Goal: Task Accomplishment & Management: Complete application form

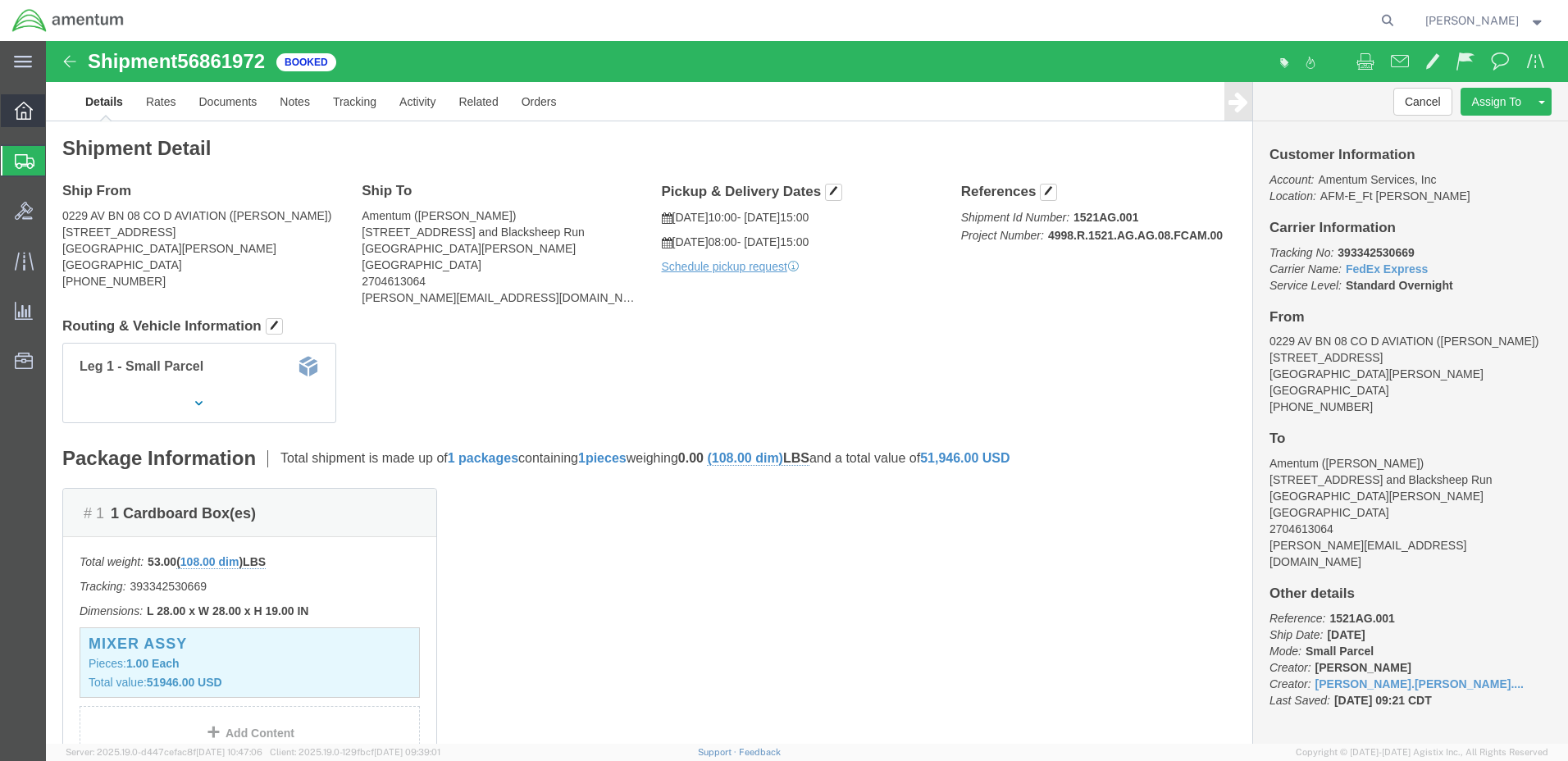
click at [28, 108] on icon at bounding box center [23, 110] width 18 height 18
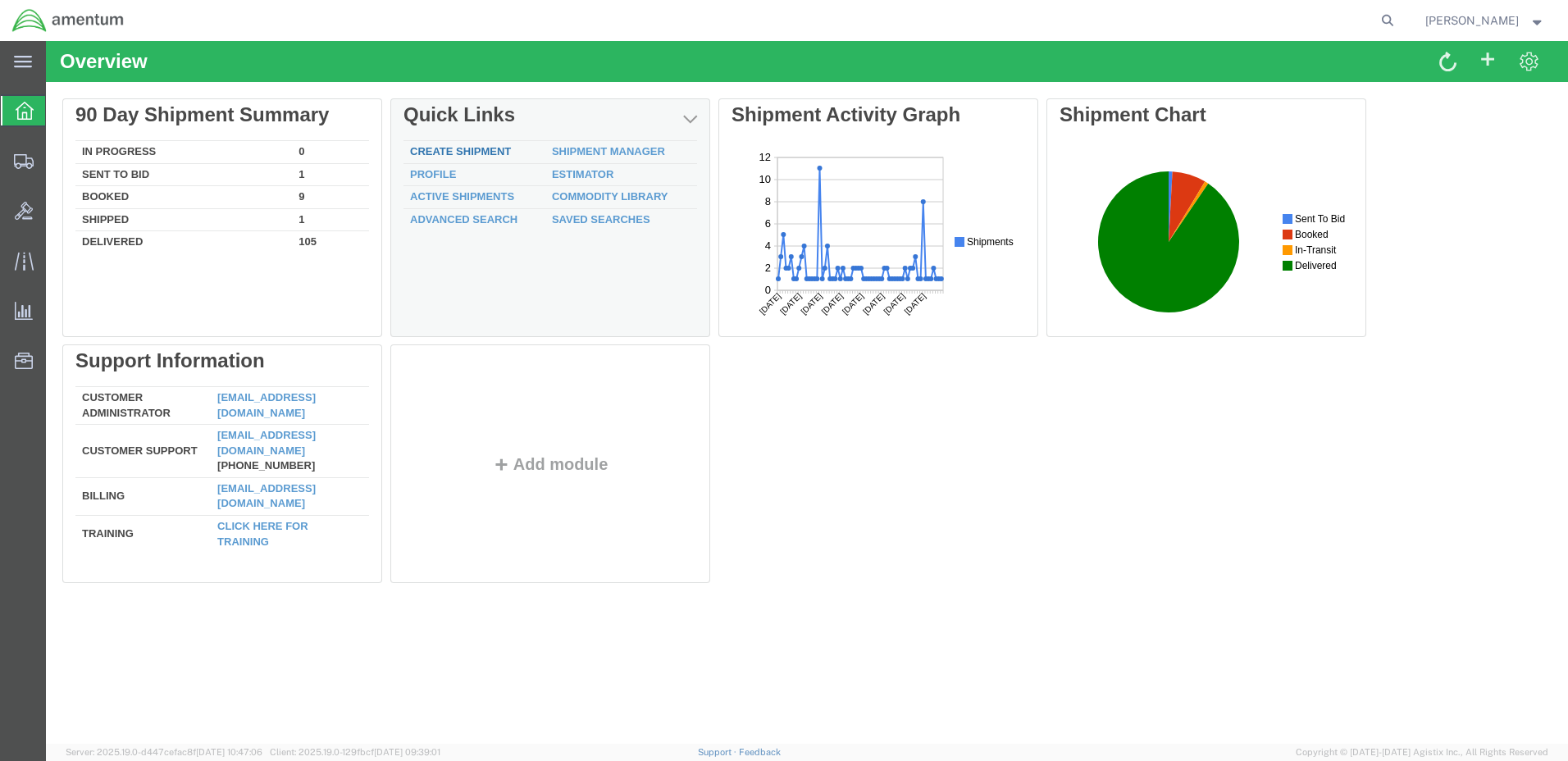
click at [451, 153] on link "Create Shipment" at bounding box center [460, 151] width 100 height 12
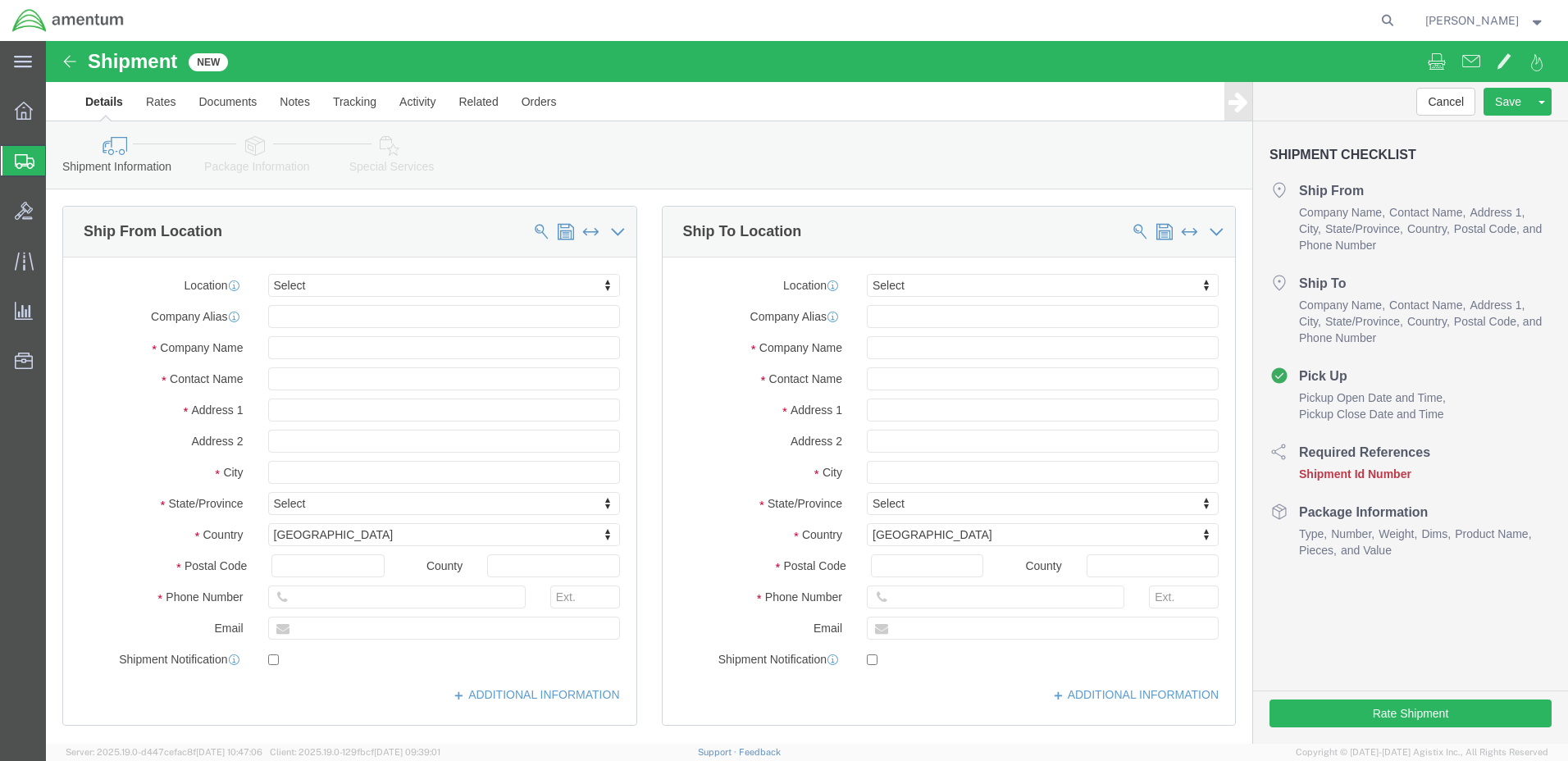
select select
click input "text"
type input "[PERSON_NAME]"
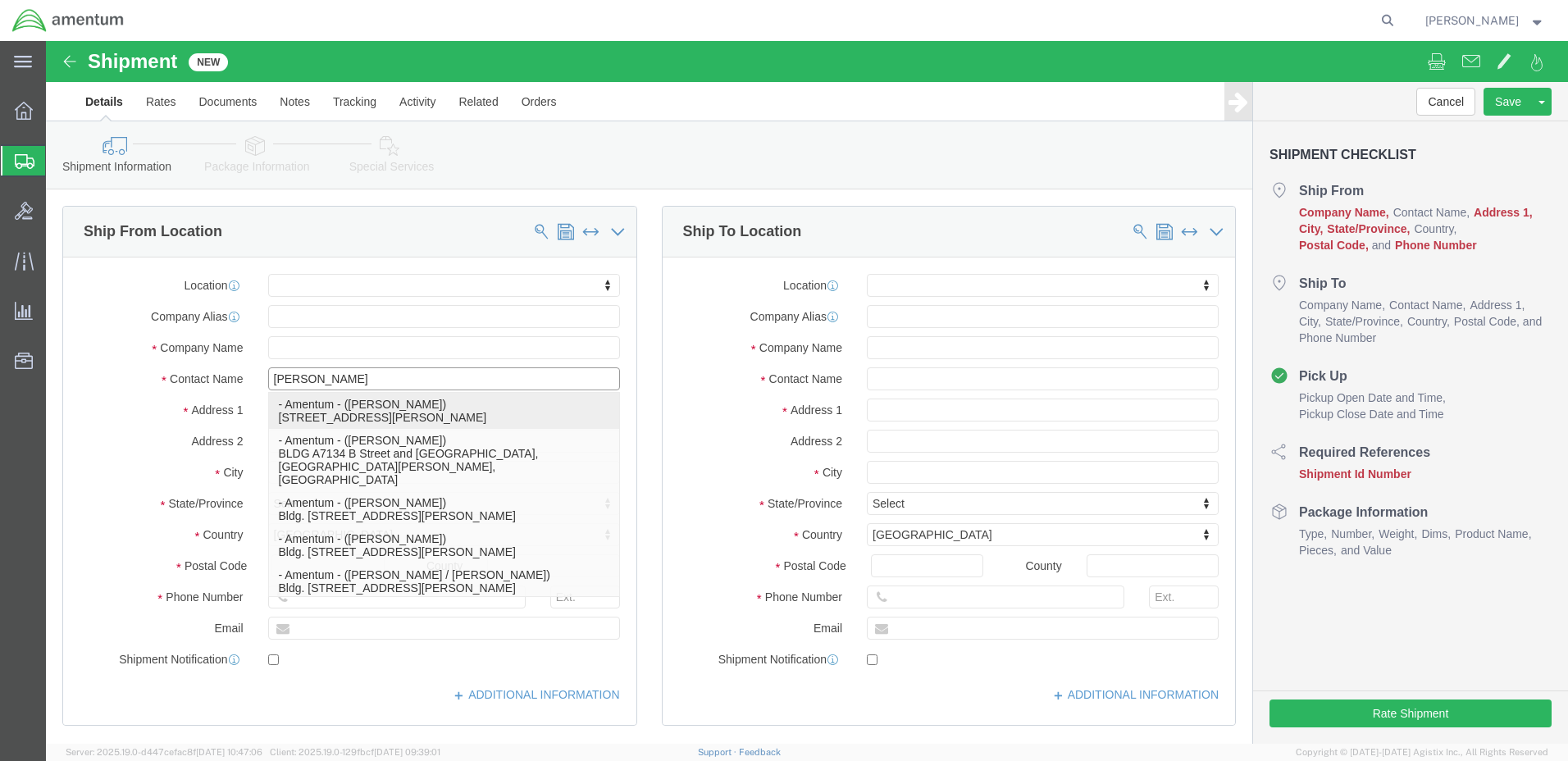
click p "- Amentum - ([PERSON_NAME]) [STREET_ADDRESS][PERSON_NAME]"
select select
type input "Amentum"
type input "[PERSON_NAME]"
type input "[STREET_ADDRESS] and Blacksheep Run"
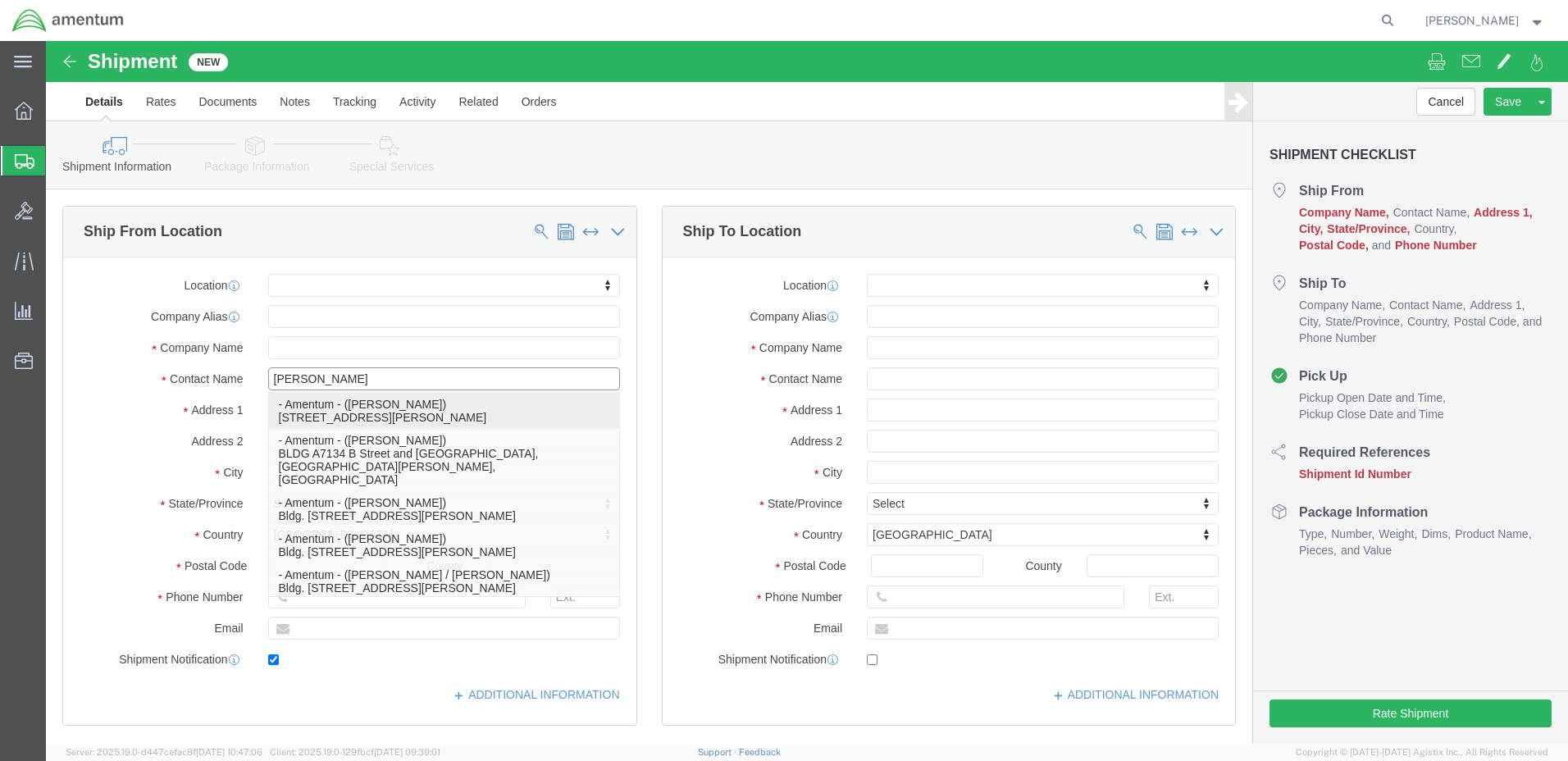
type input "Fort [PERSON_NAME]"
type input "42223"
type input "2704613064"
type input "[PERSON_NAME][EMAIL_ADDRESS][DOMAIN_NAME]"
checkbox input "true"
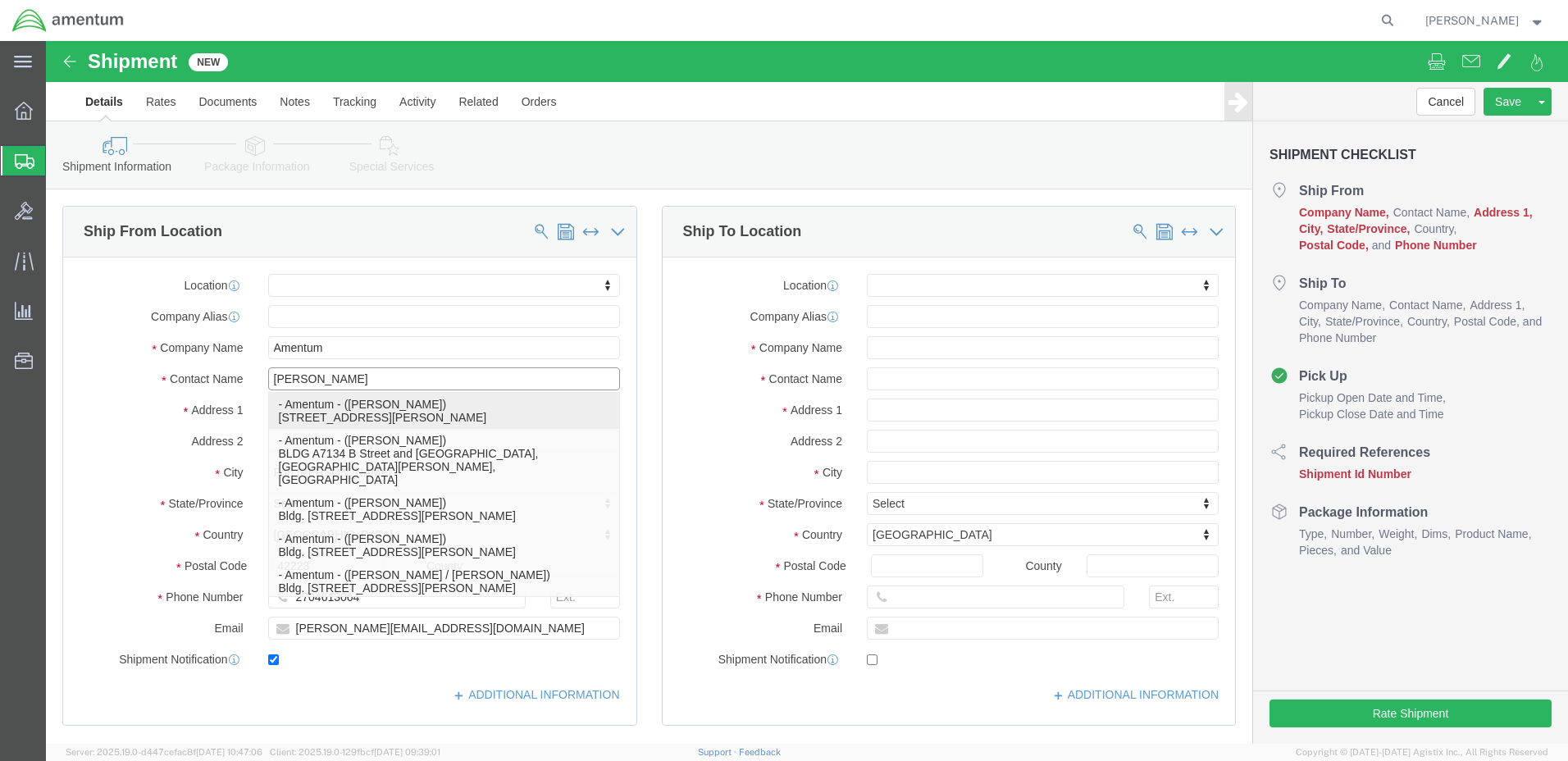
select select "KY"
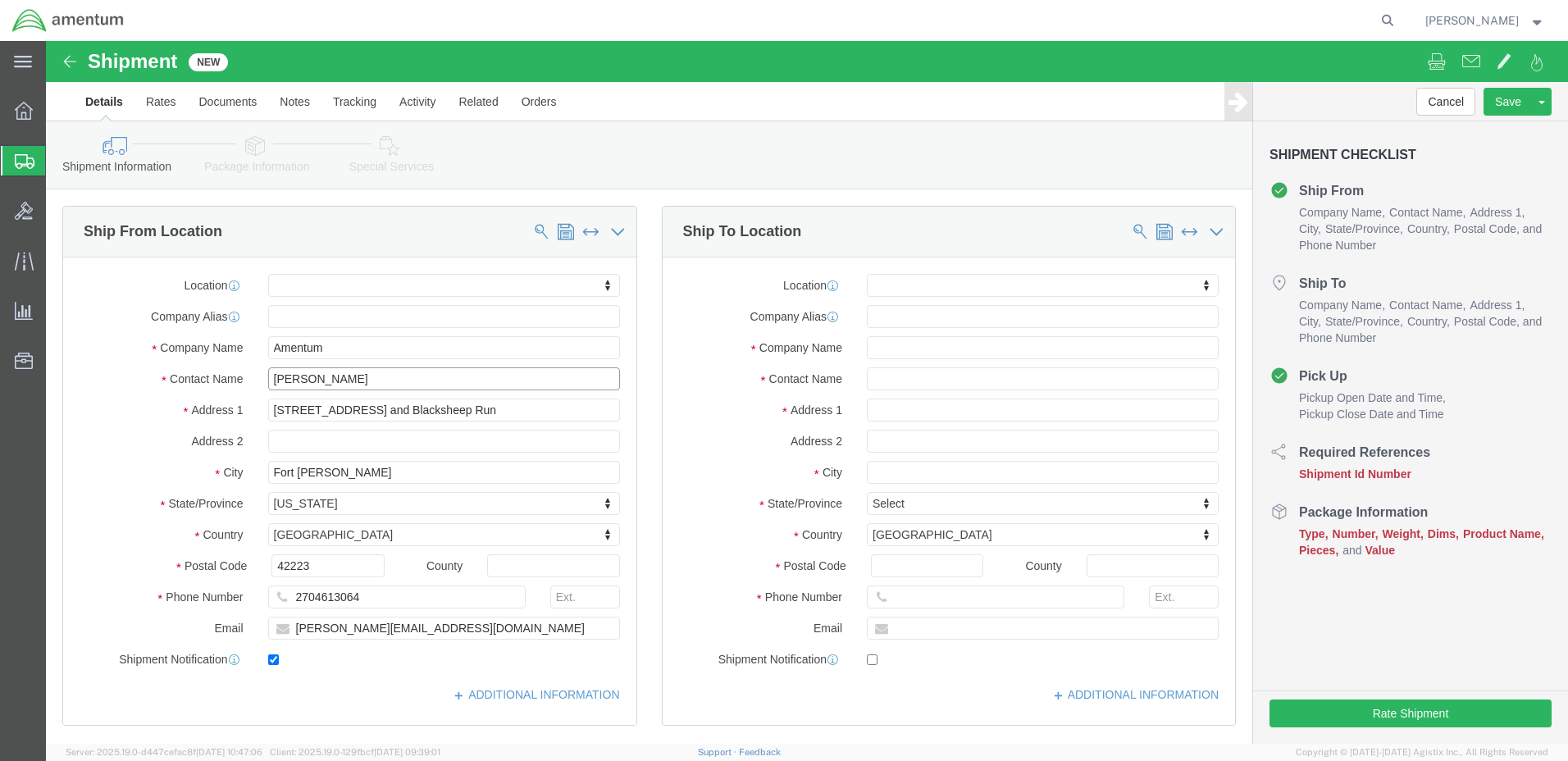
type input "[PERSON_NAME]"
click input "text"
paste input "Program Executive Office, Aviation Utility Helicopters Project Office Readiness…"
type input "Program Executive Office, Aviation Utility Helicopters Project Office Readiness…"
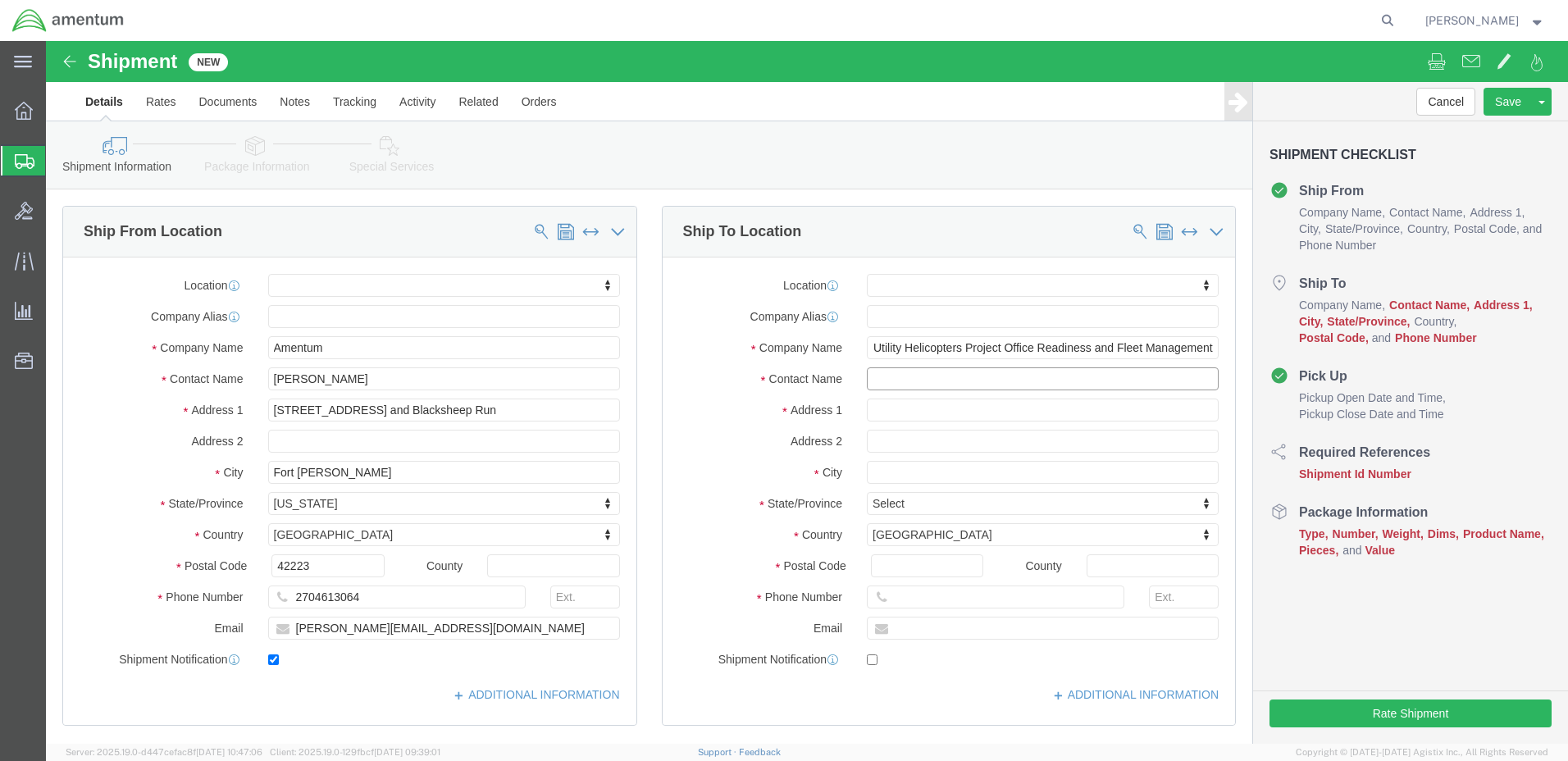
scroll to position [0, 0]
click input "text"
paste input "[PERSON_NAME]"
type input "[PERSON_NAME]"
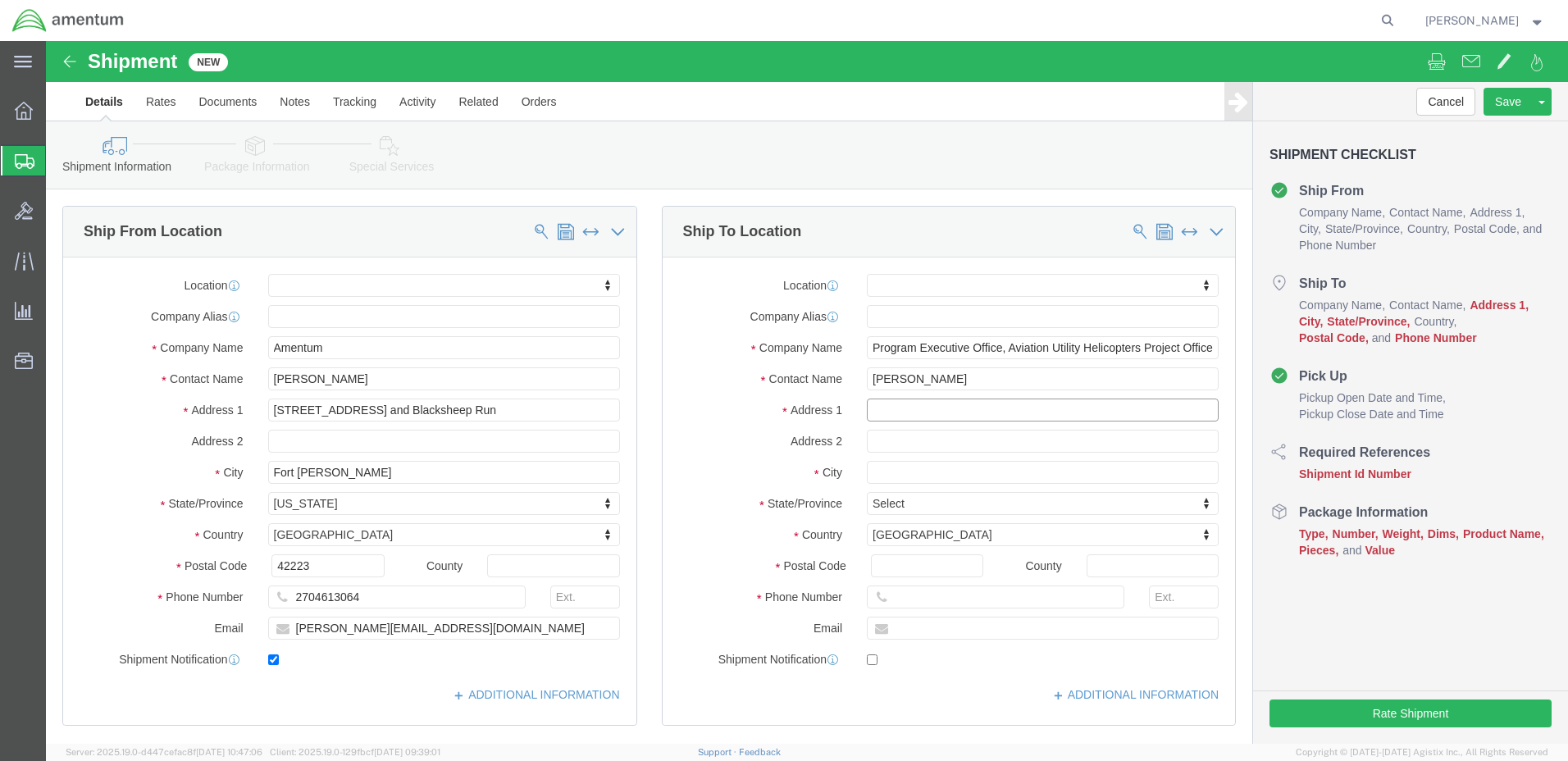
click input "text"
paste input "[STREET_ADDRESS][PERSON_NAME]"
type input "[STREET_ADDRESS][PERSON_NAME]"
drag, startPoint x: 429, startPoint y: 399, endPoint x: 222, endPoint y: 395, distance: 207.0
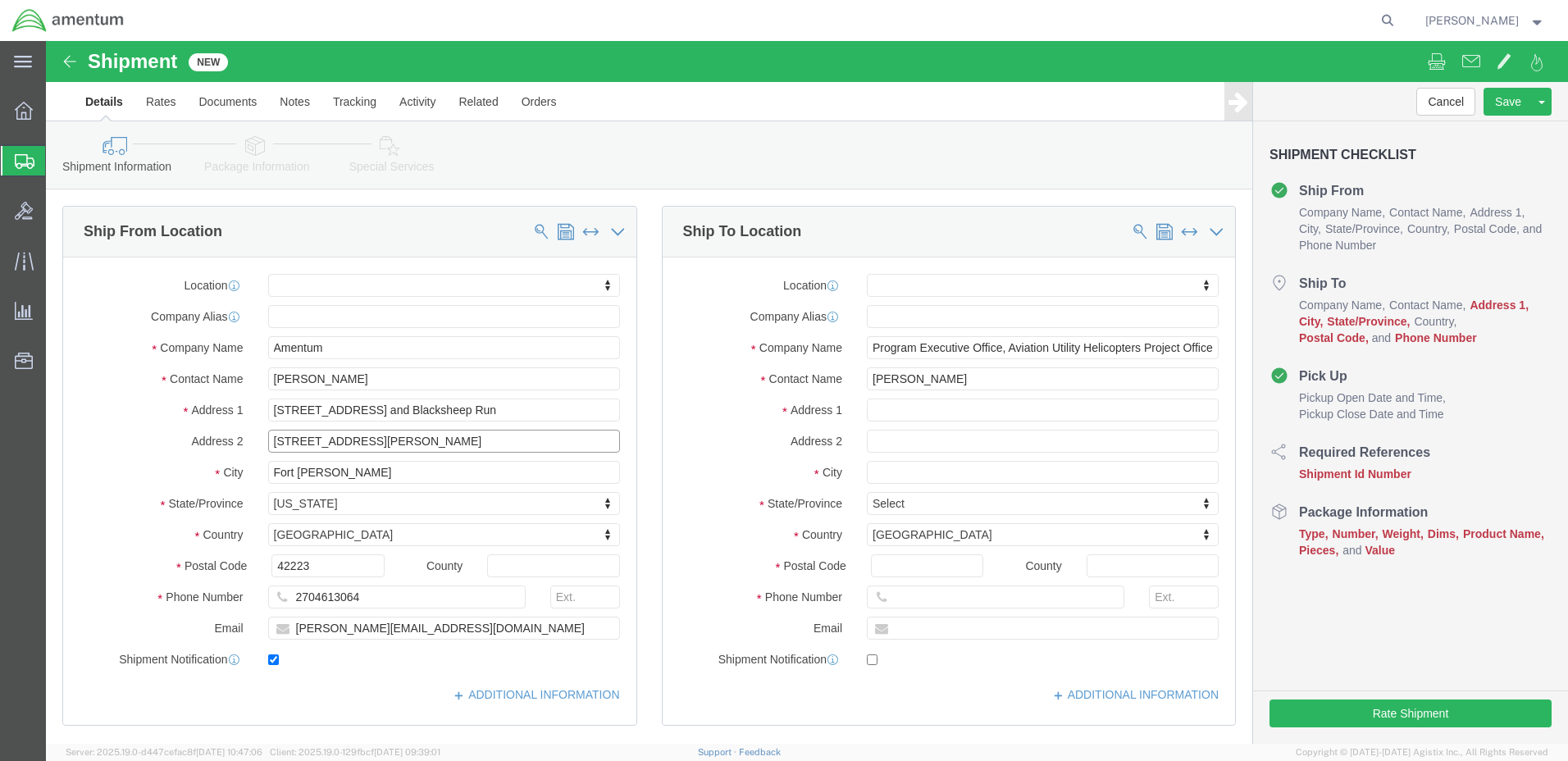
click input "[STREET_ADDRESS][PERSON_NAME]"
click input "text"
paste input "[STREET_ADDRESS][PERSON_NAME]"
type input "[STREET_ADDRESS][PERSON_NAME]"
select select
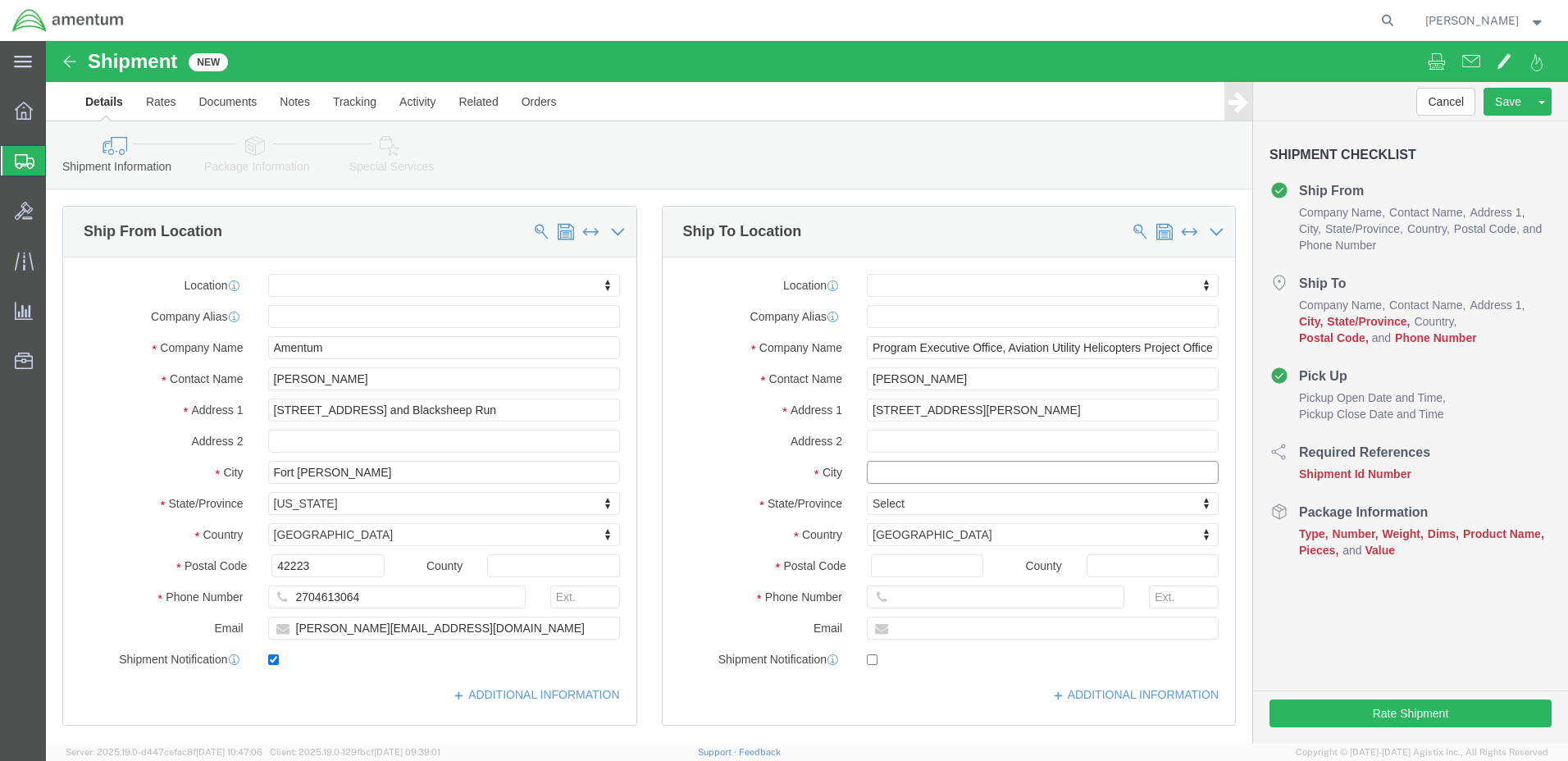
click input "text"
paste input "Redstone Arsenal"
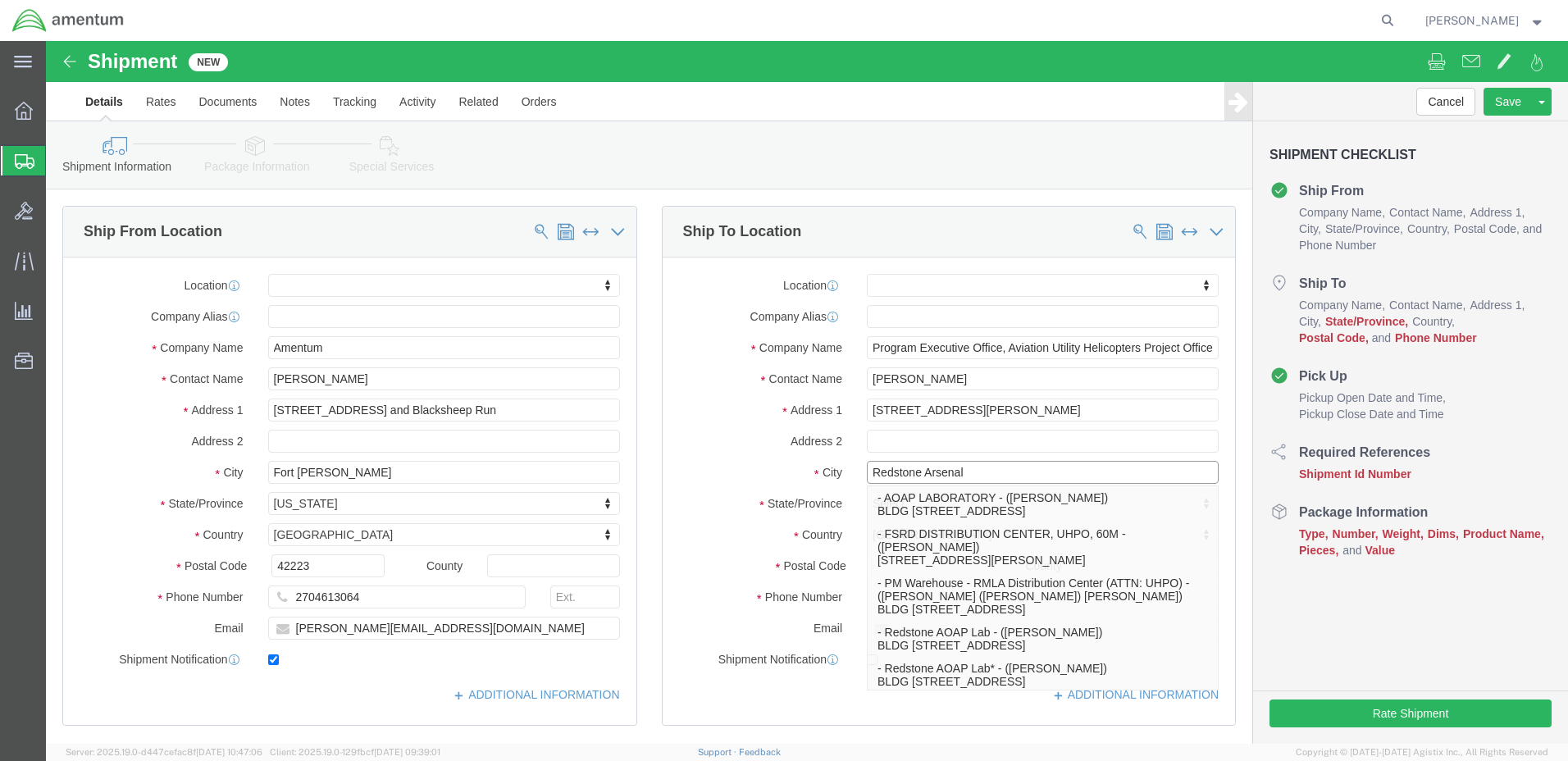
type input "Redstone Arsenal"
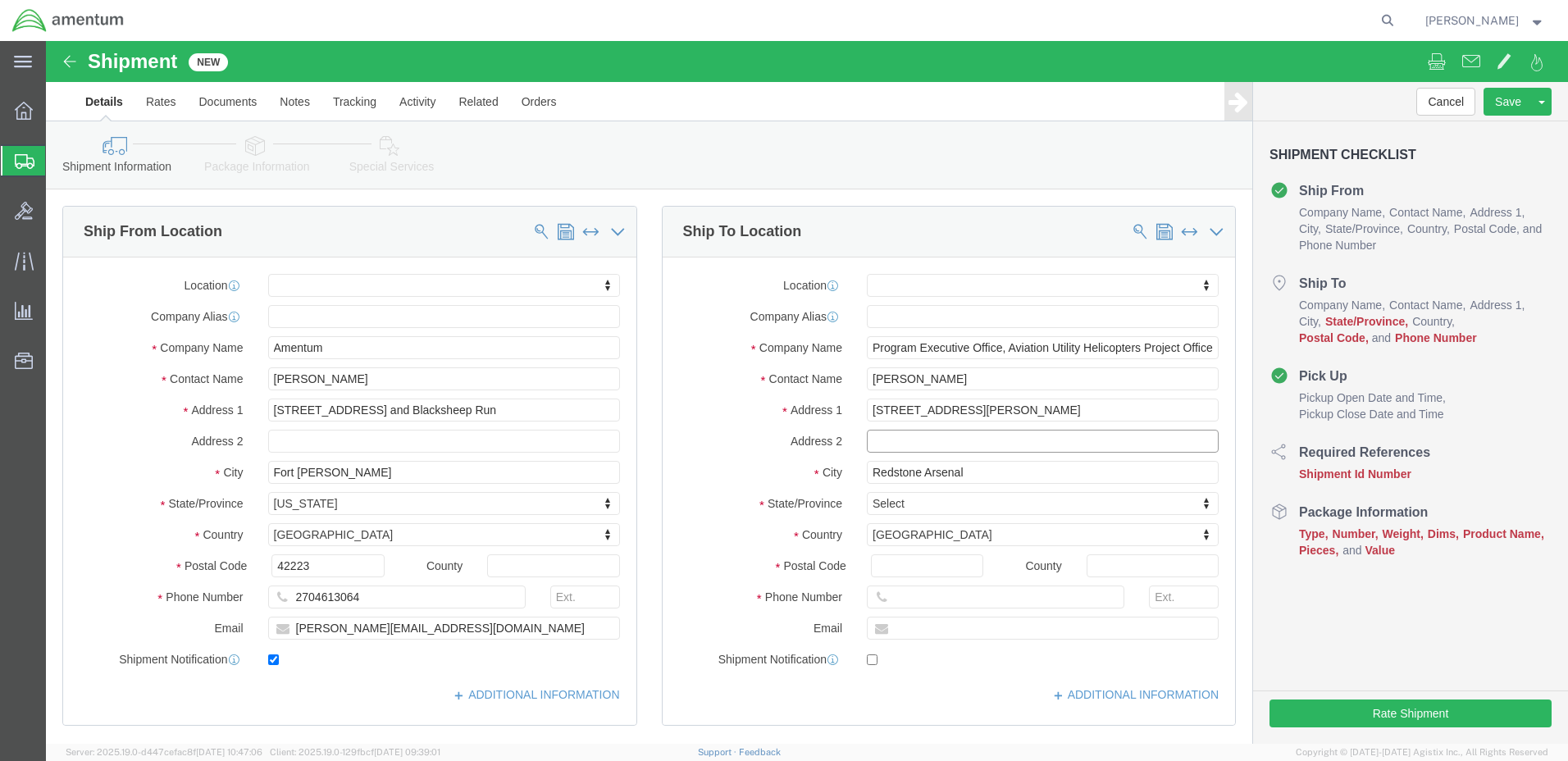
click input "text"
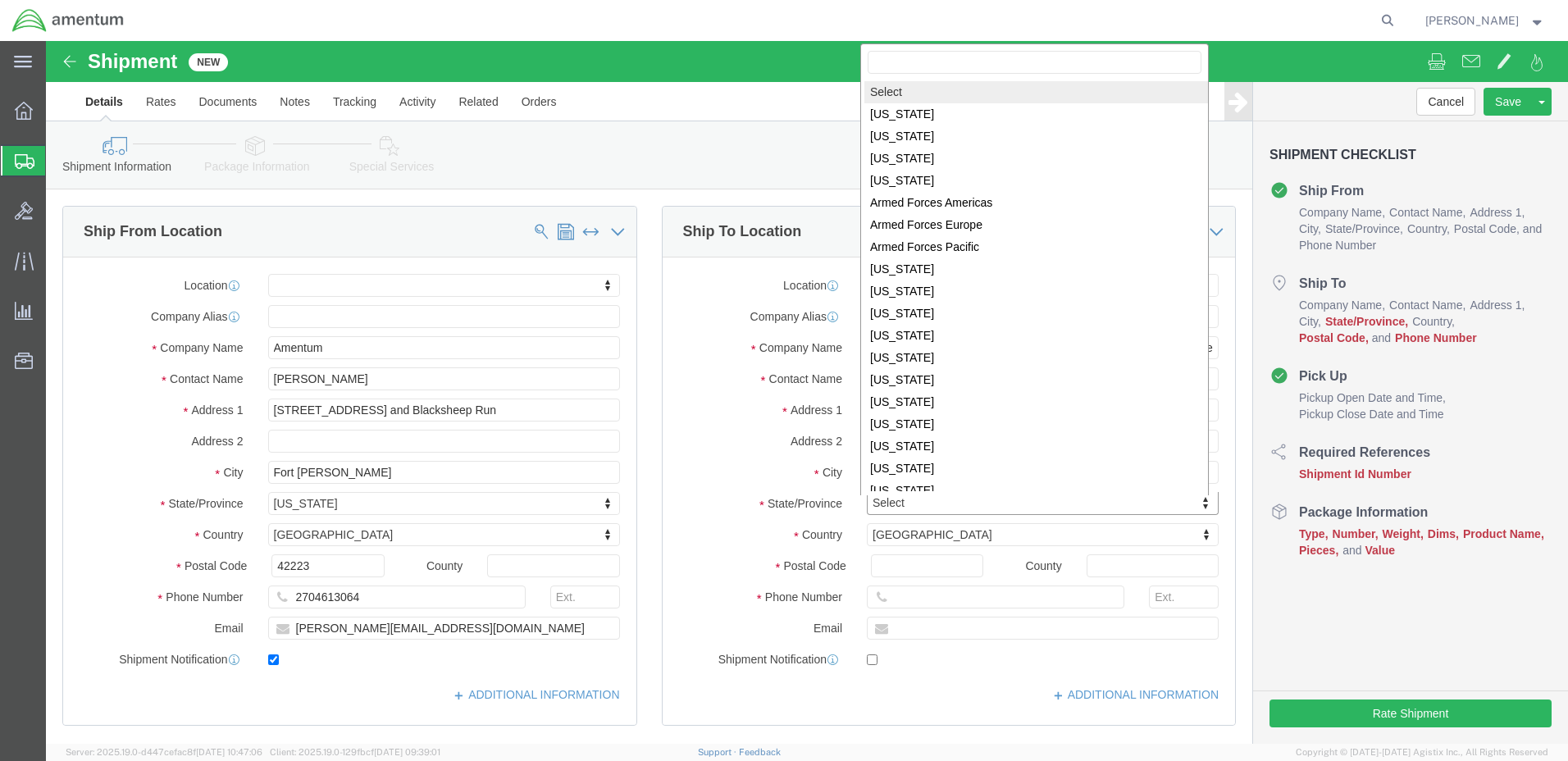
scroll to position [3, 0]
select select
select select "AL"
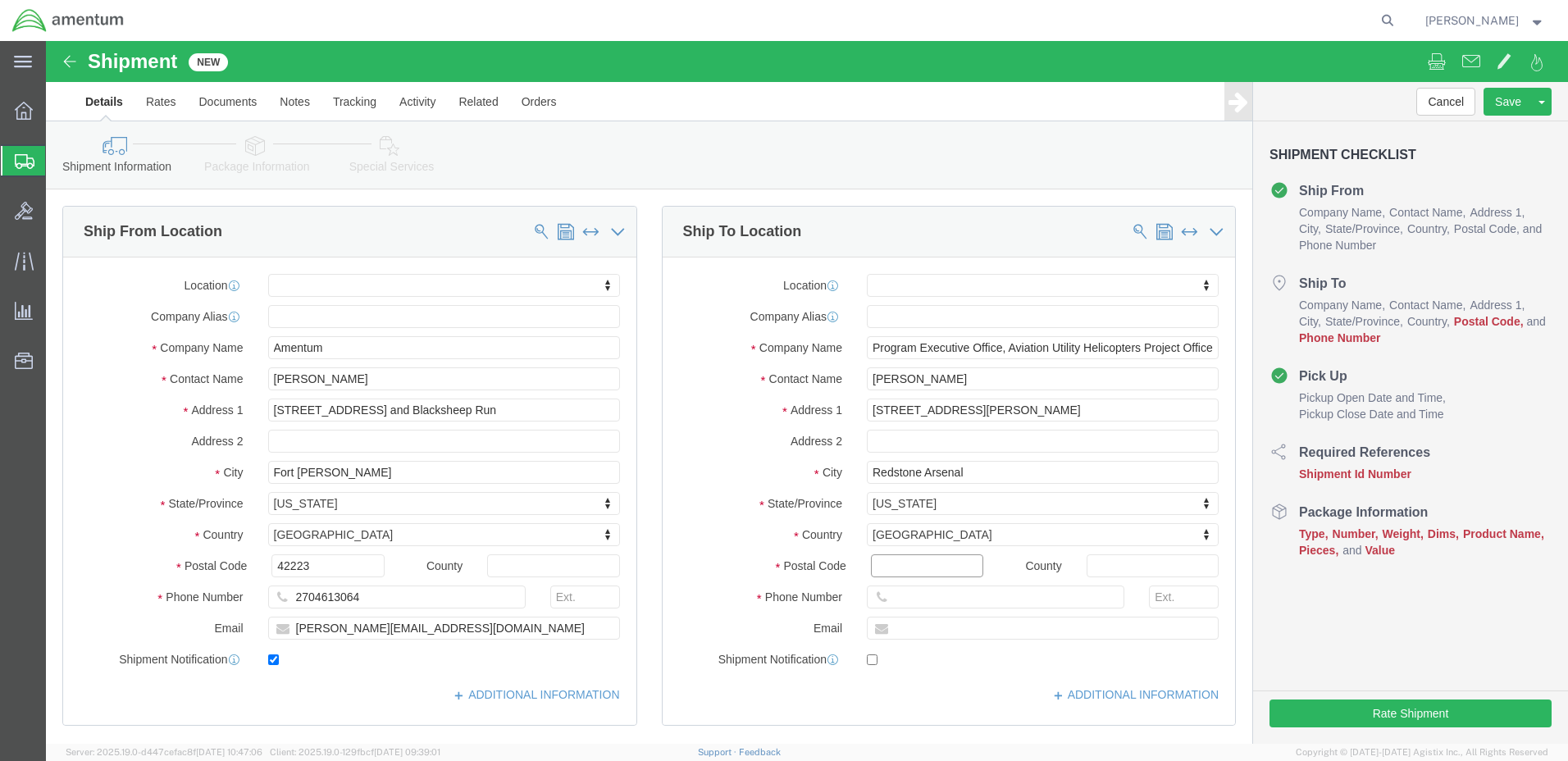
click input "Postal Code"
paste input "35898"
type input "35898"
select select
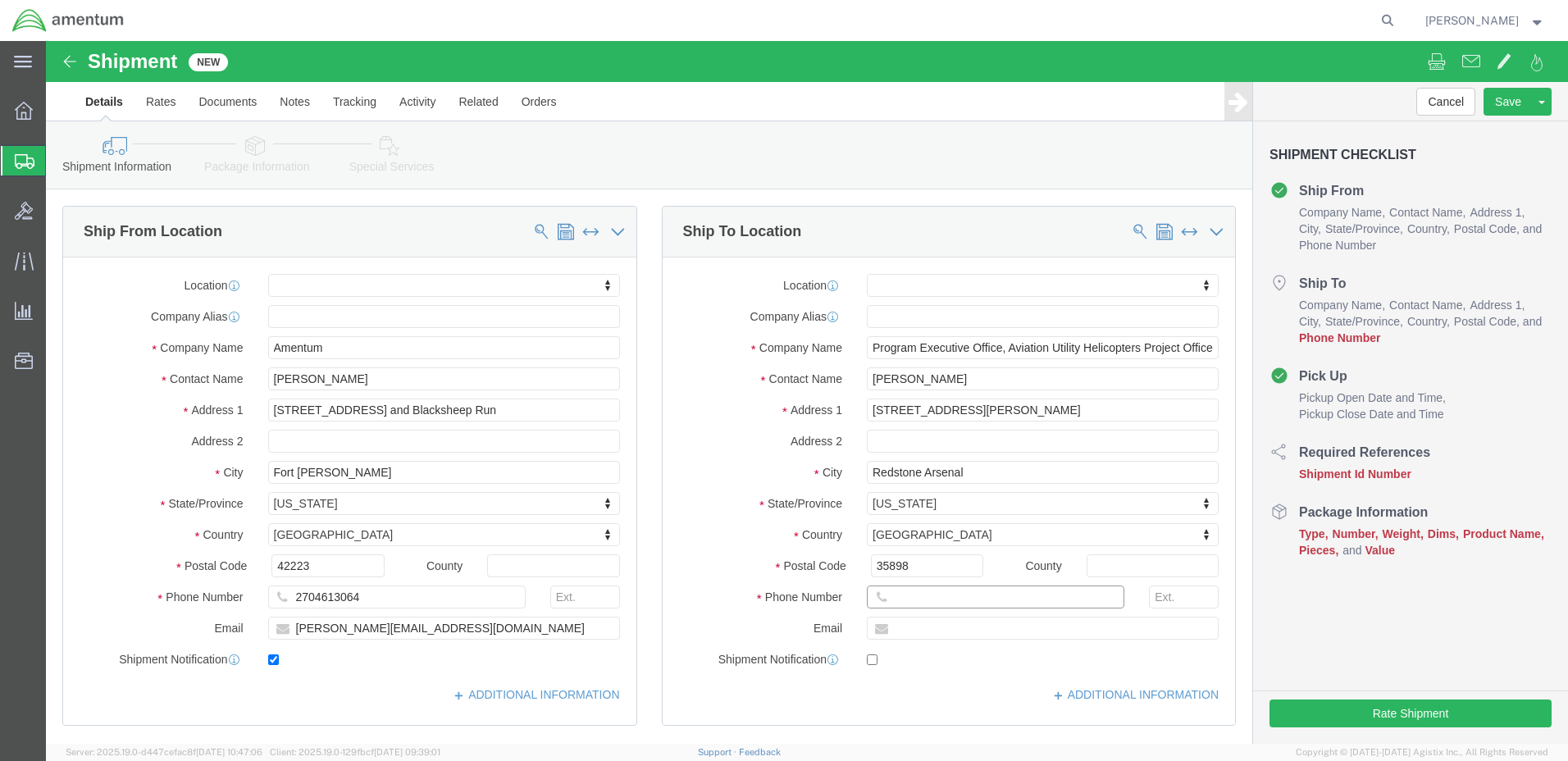
click input "text"
paste input "[PHONE_NUMBER]"
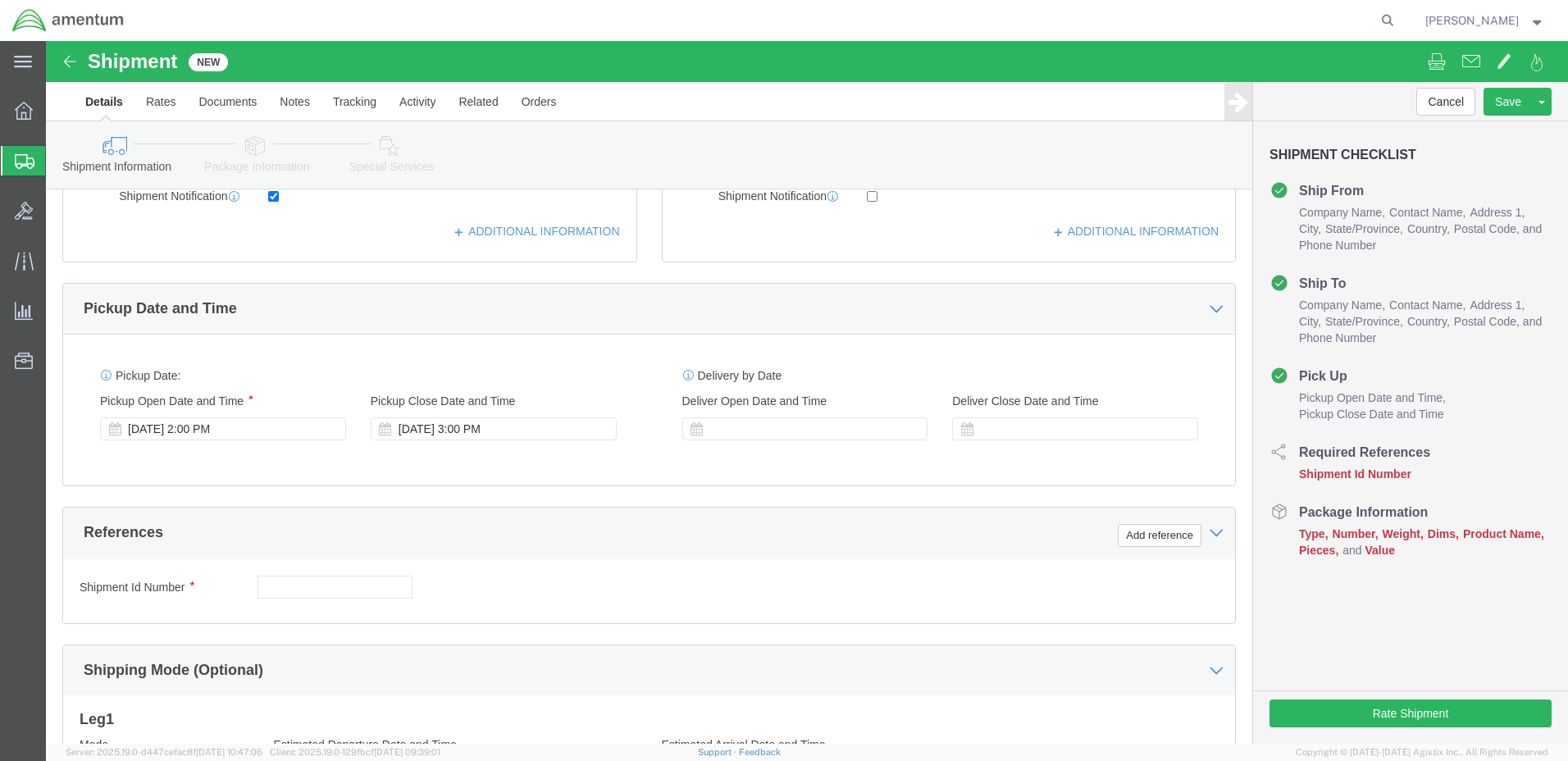
scroll to position [492, 0]
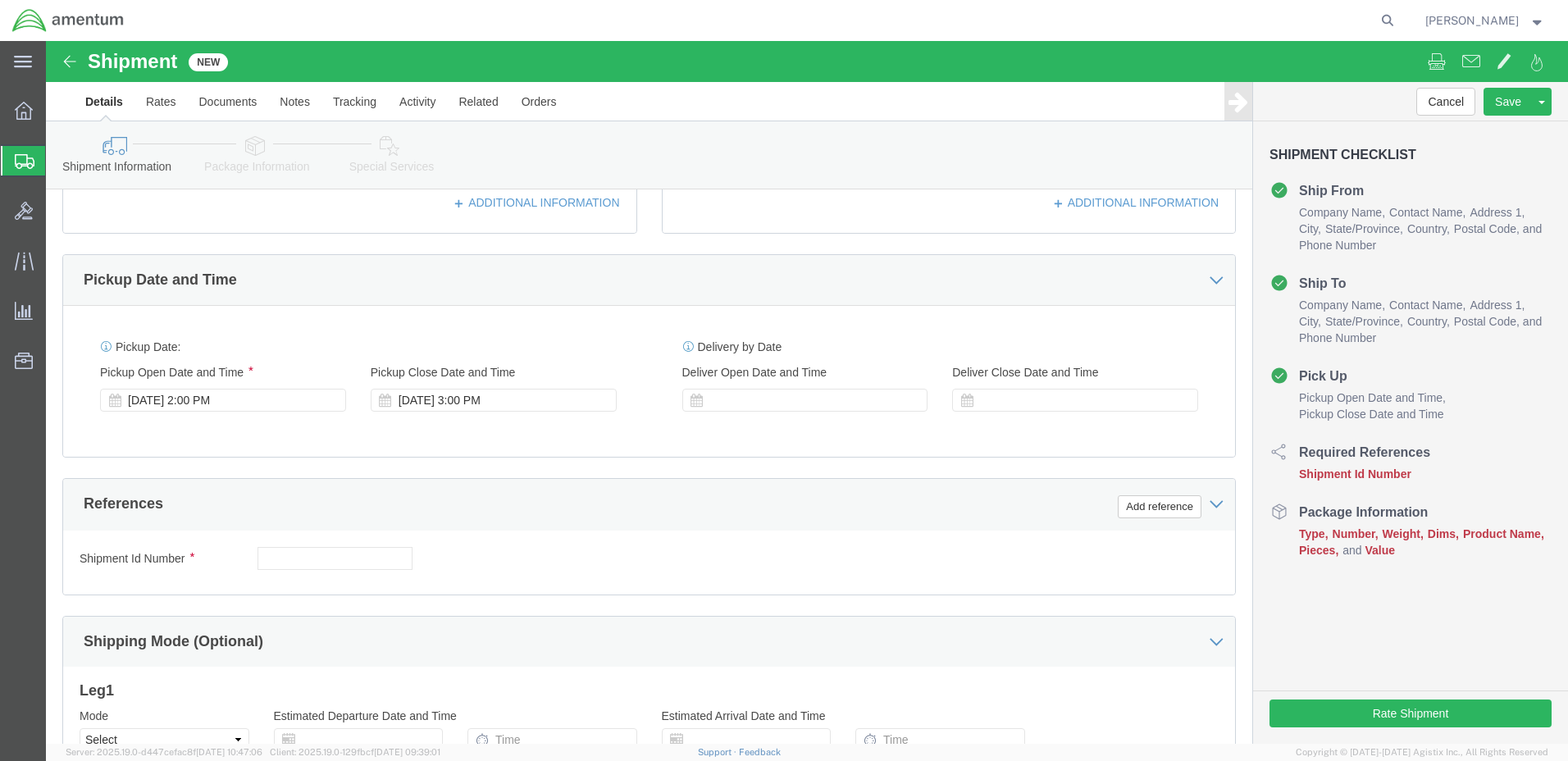
type input "[PHONE_NUMBER]"
click input "text"
paste input "1521EY.002"
type input "1521EY.002"
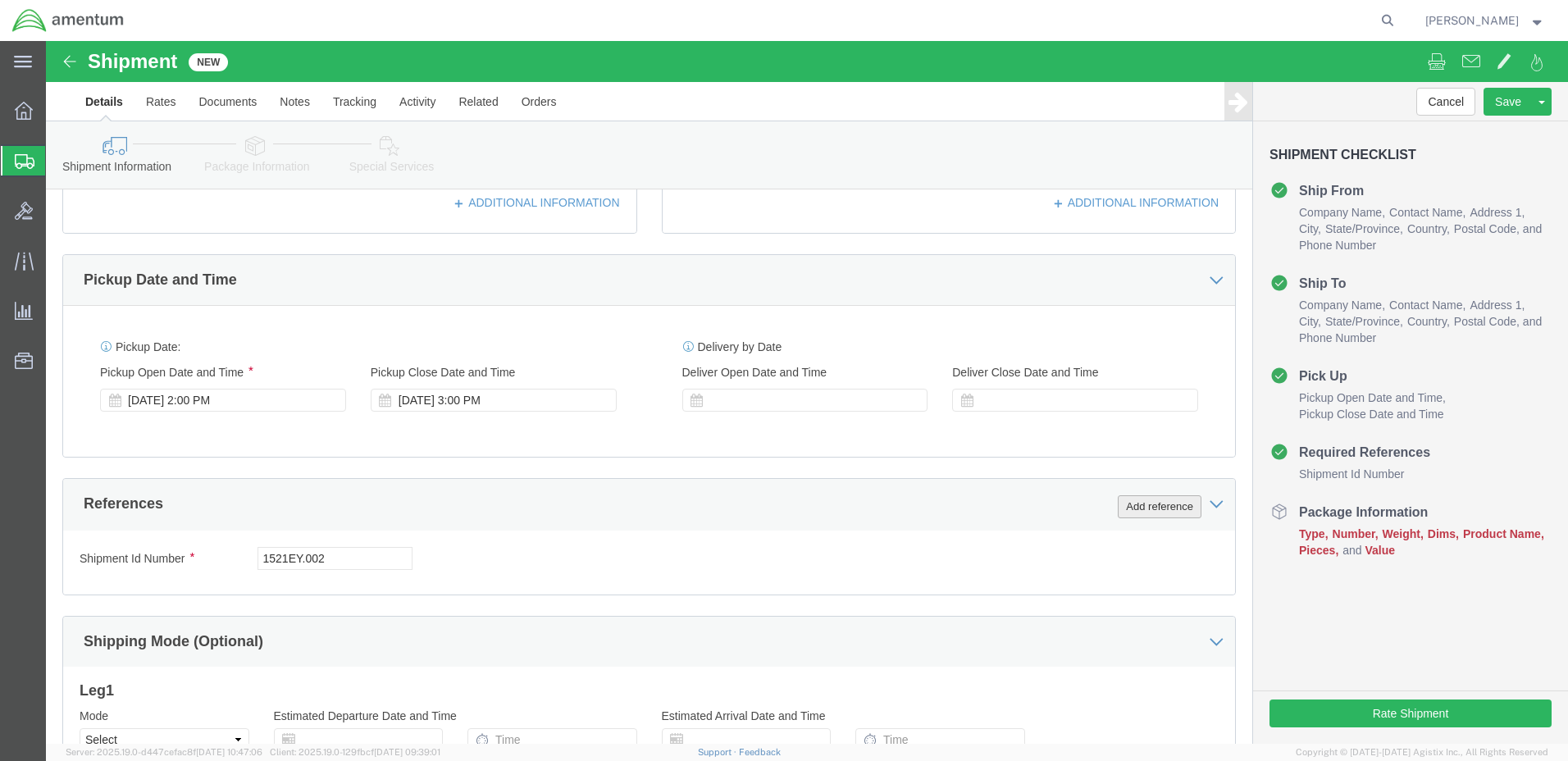
click button "Add reference"
click select "Select Account Type Activity ID Airline Appointment Number ASN Batch Request # …"
select select "PROJNUM"
click select "Select Account Type Activity ID Airline Appointment Number ASN Batch Request # …"
click input "text"
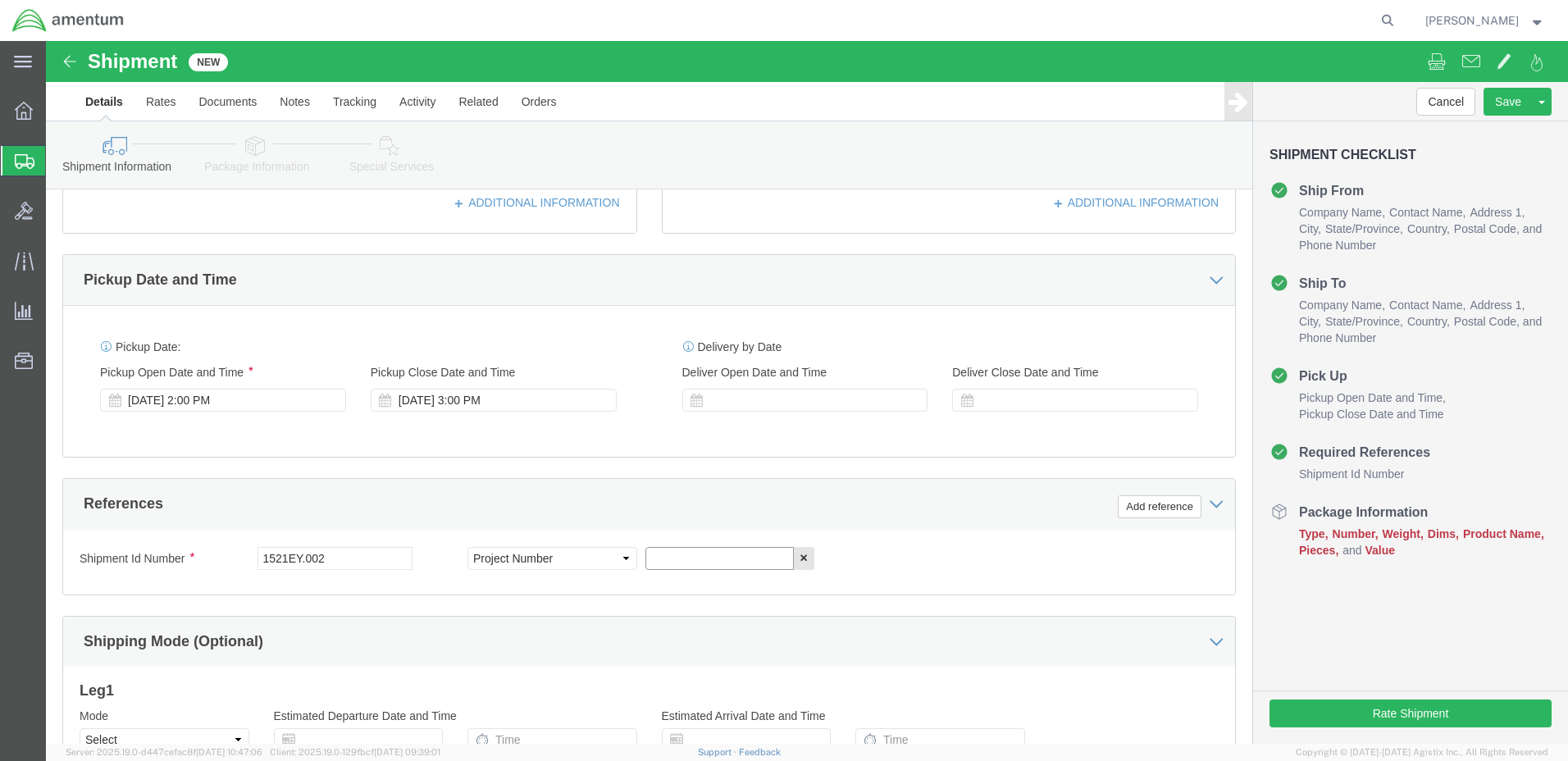
paste input "4998.R.1521.EY.ET.35.FCAM.00"
type input "4998.R.1521.EY.ET.35.FCAM.00"
click div "Shipment Id Number 1521EY.002 Select Account Type Activity ID Airline Appointme…"
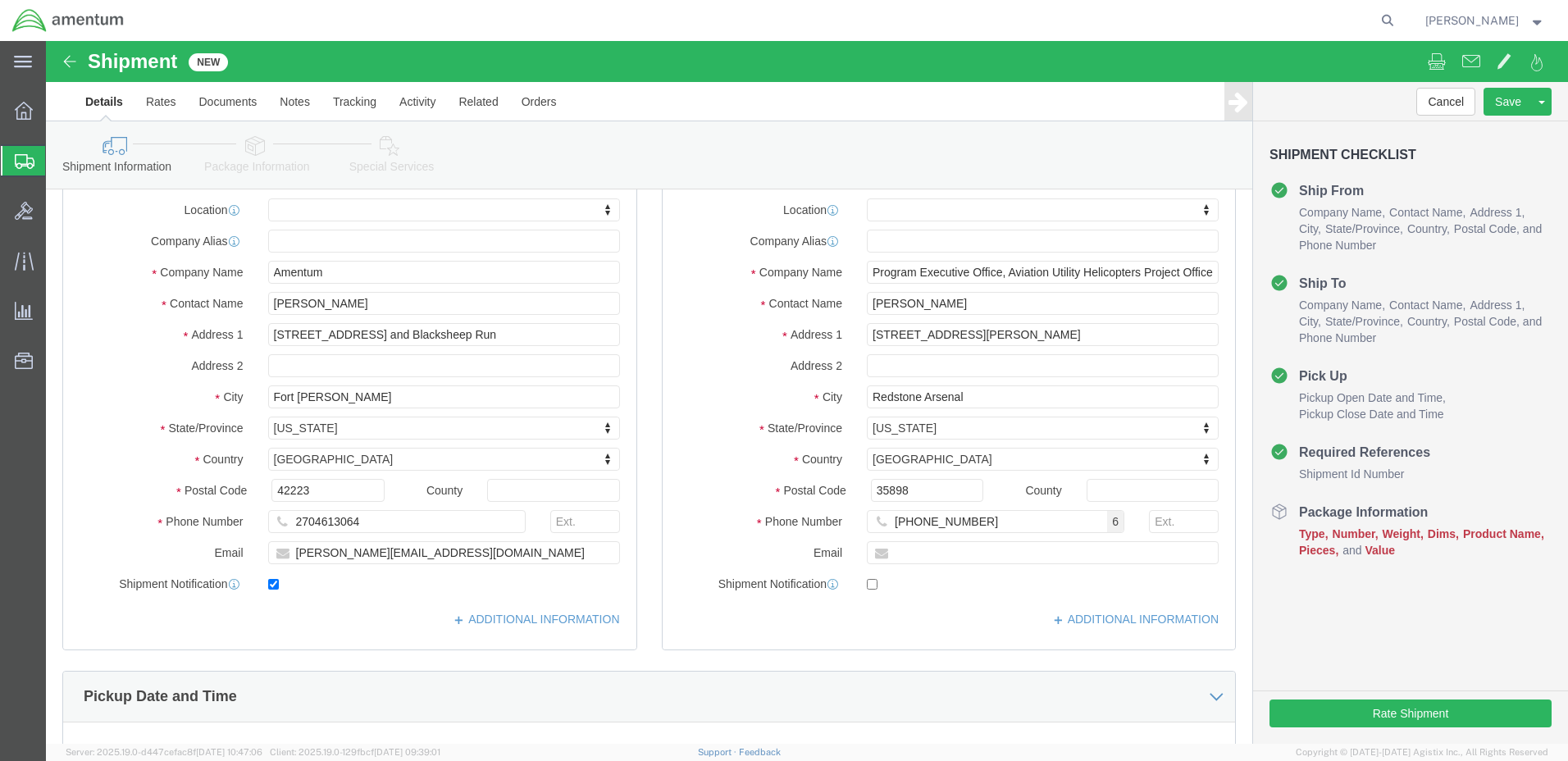
scroll to position [49, 0]
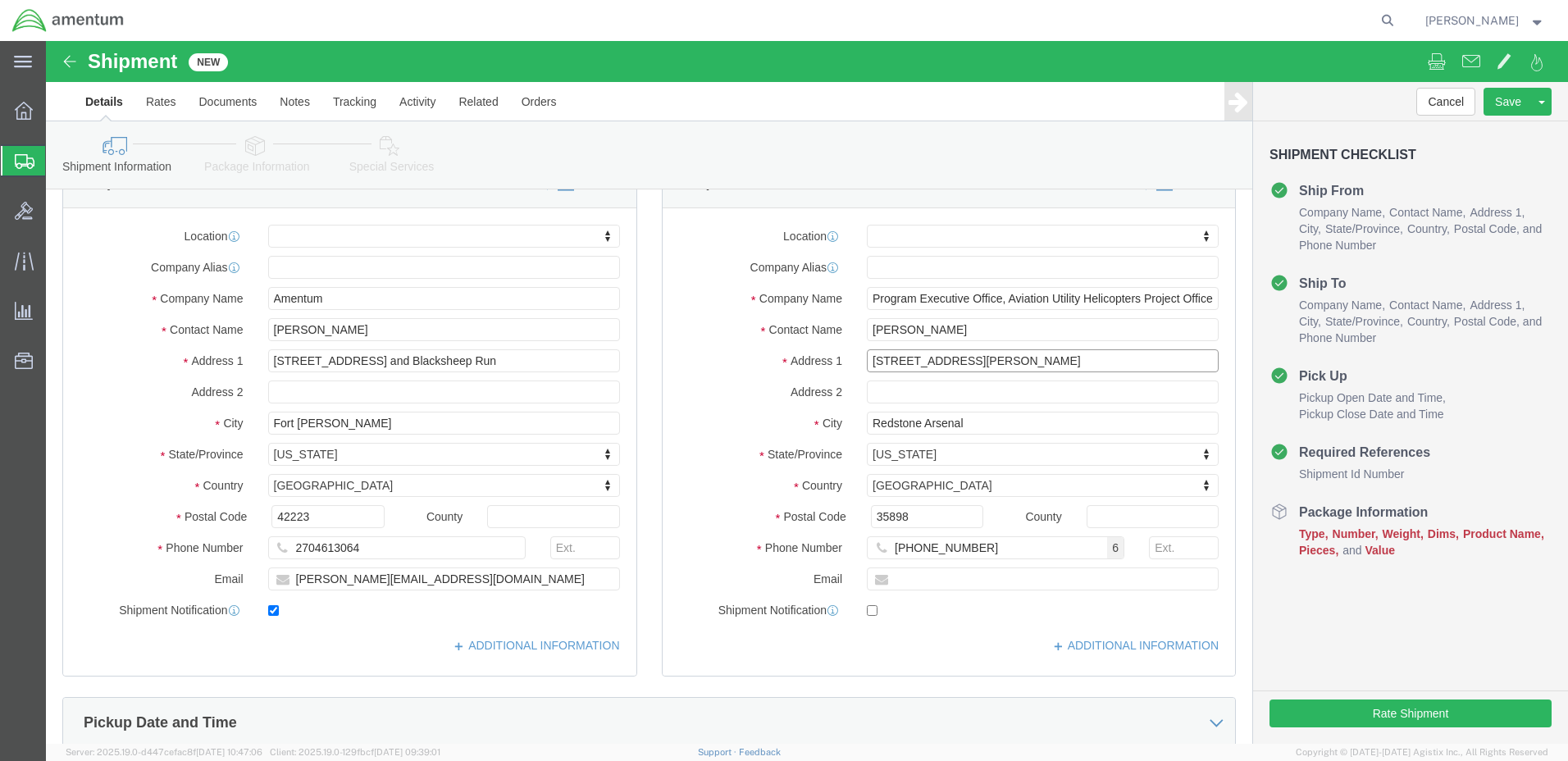
click input "[STREET_ADDRESS][PERSON_NAME]"
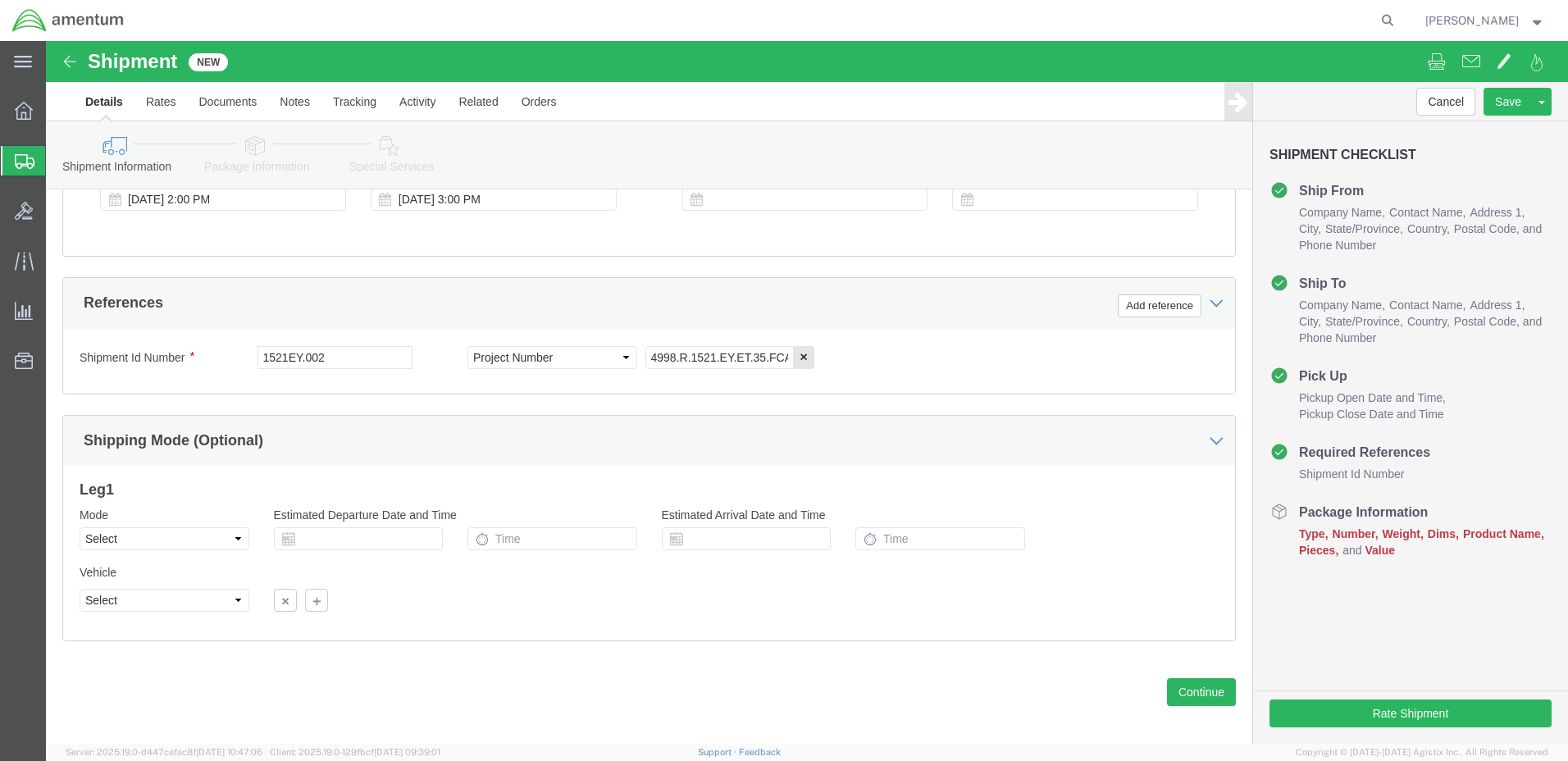
scroll to position [705, 0]
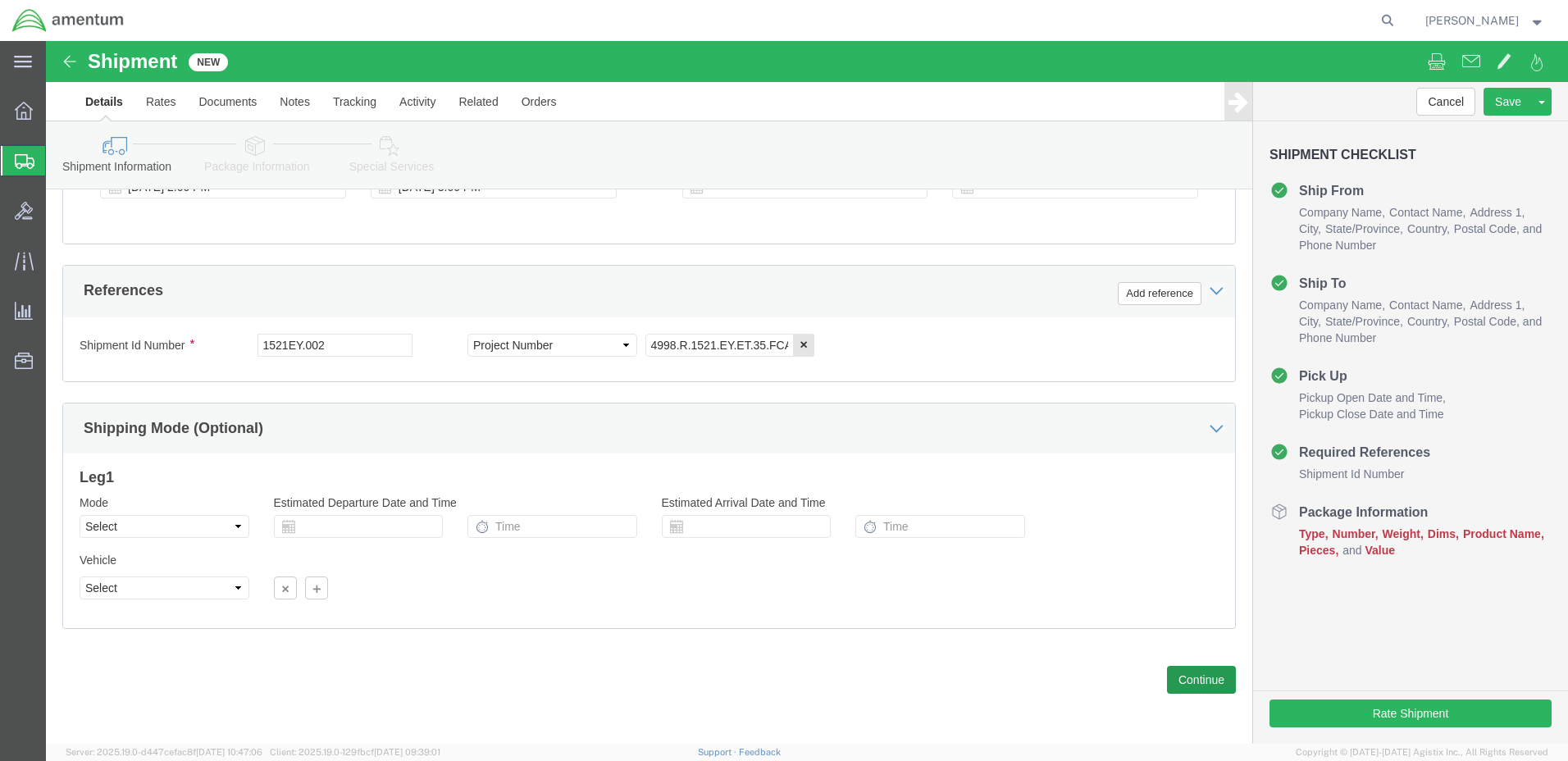
type input "[STREET_ADDRESS][PERSON_NAME]"
select select
click button "Continue"
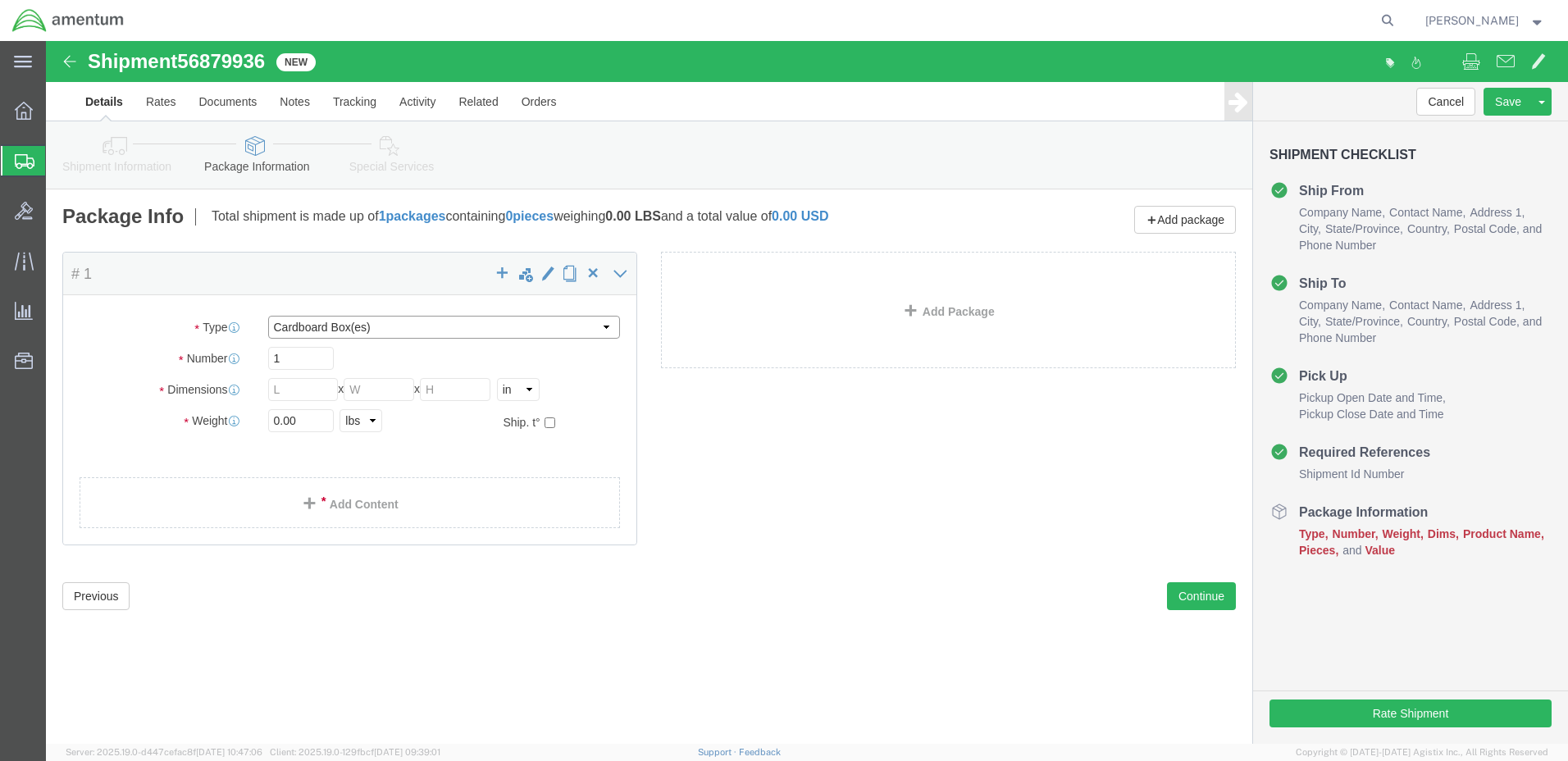
click select "Select BCK Boxes Bale(s) Basket(s) Bolt(s) Bottle(s) Buckets Bulk Bundle(s) Can…"
select select "ENV"
click select "Select BCK Boxes Bale(s) Basket(s) Bolt(s) Bottle(s) Buckets Bulk Bundle(s) Can…"
type input "9.50"
type input "12.50"
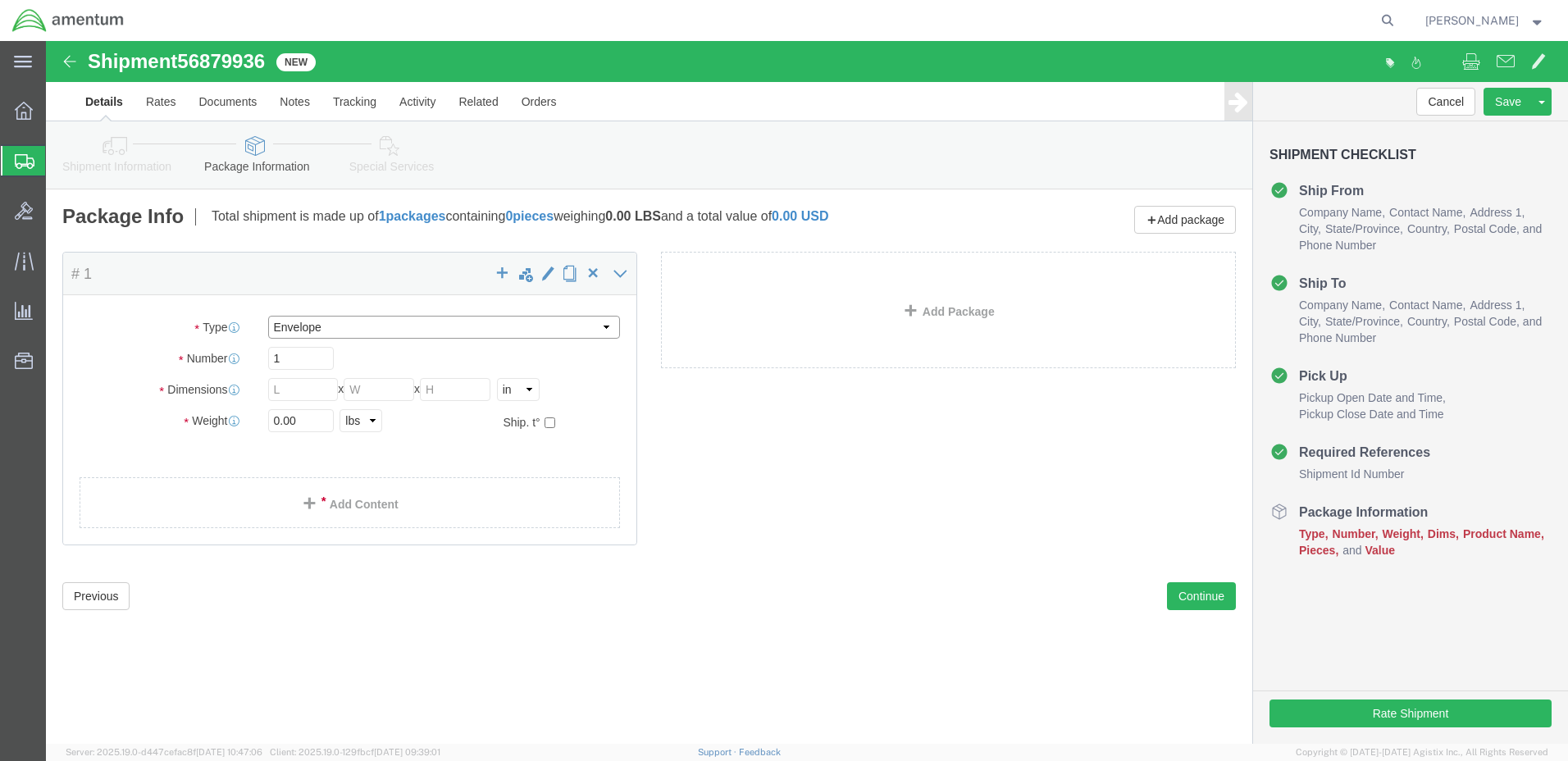
type input "0.25"
type input "1"
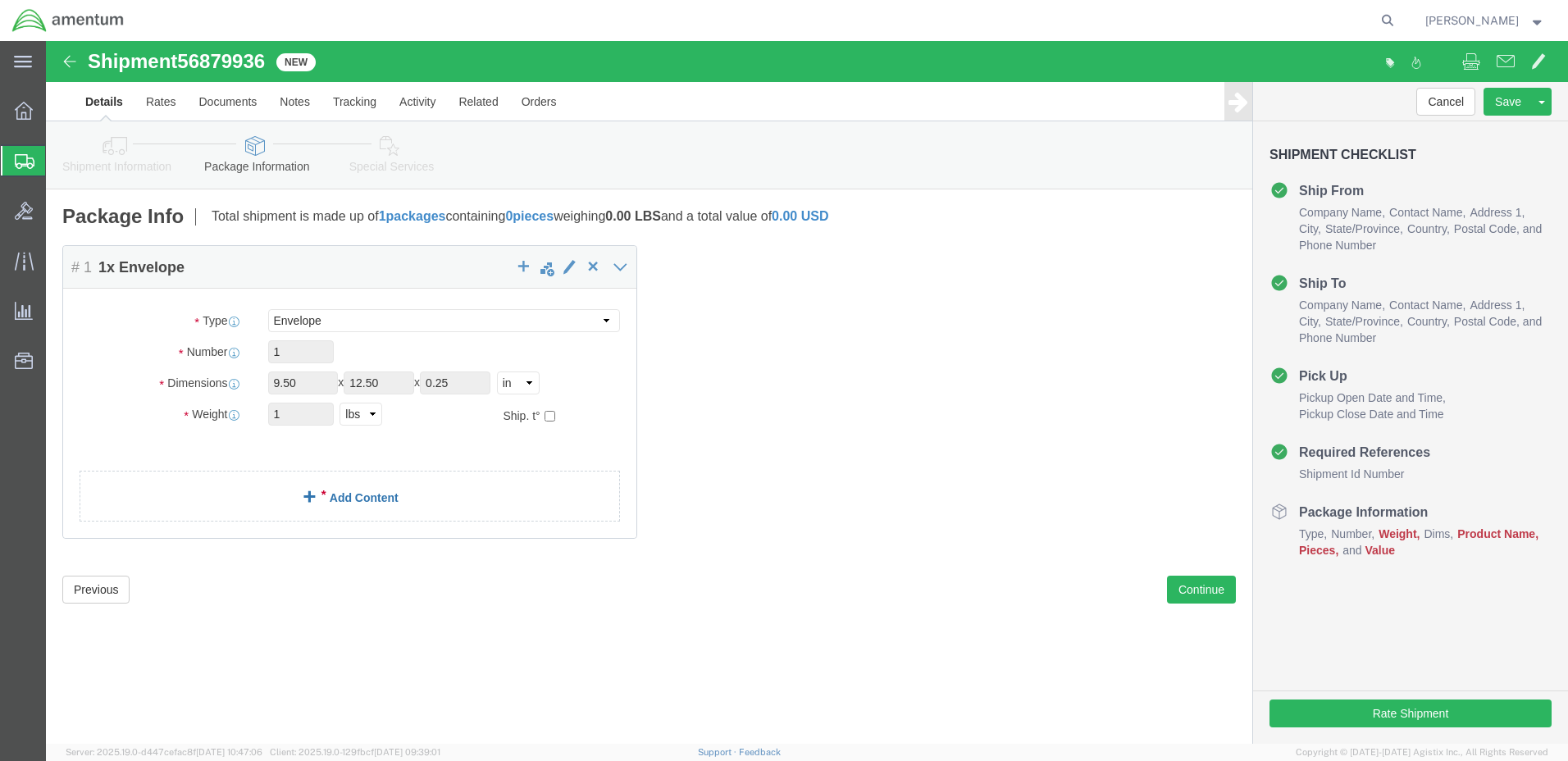
click link "Add Content"
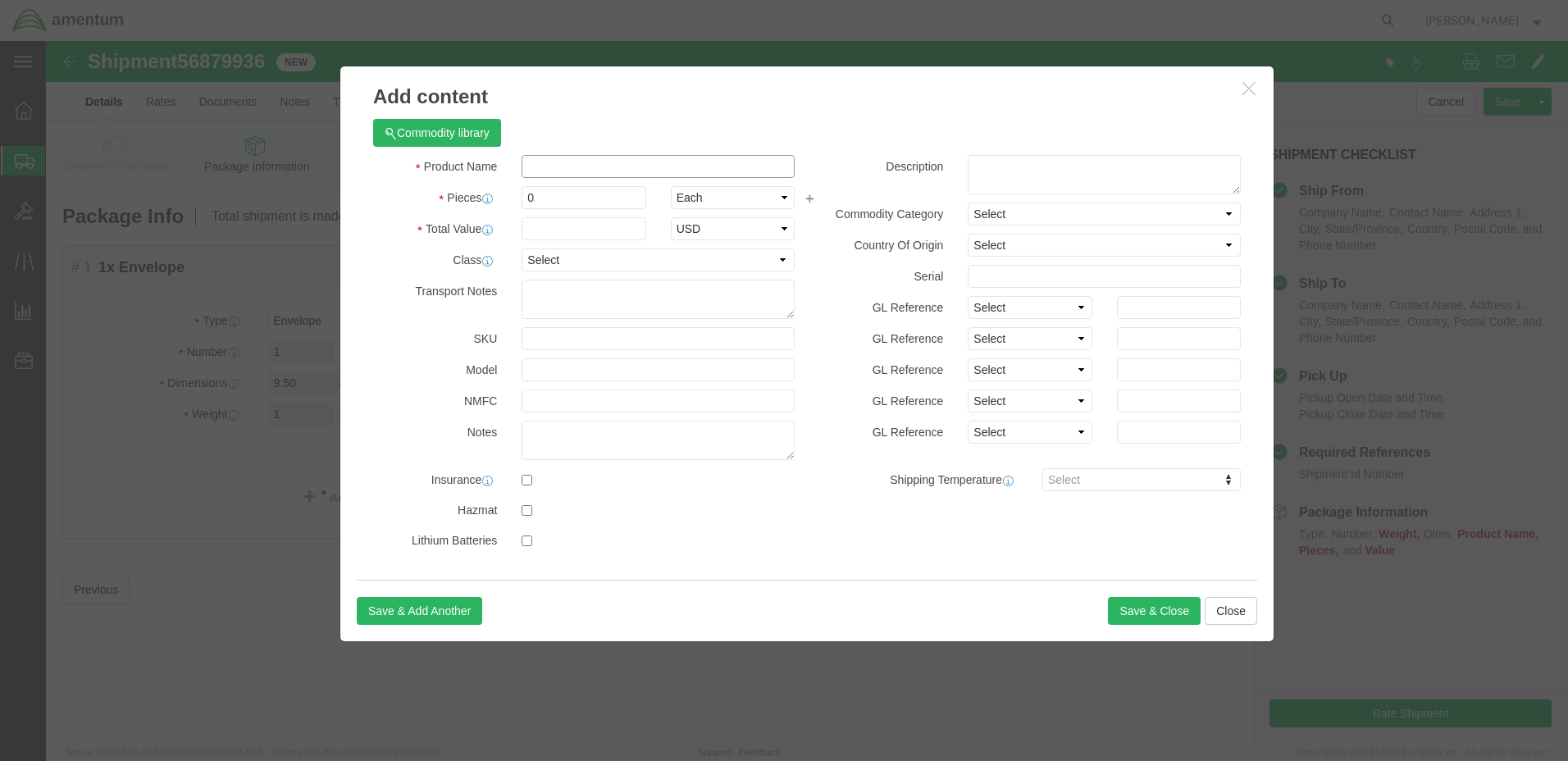
click input "text"
type input "fuel card"
click input "0"
drag, startPoint x: 483, startPoint y: 157, endPoint x: 493, endPoint y: 159, distance: 10.2
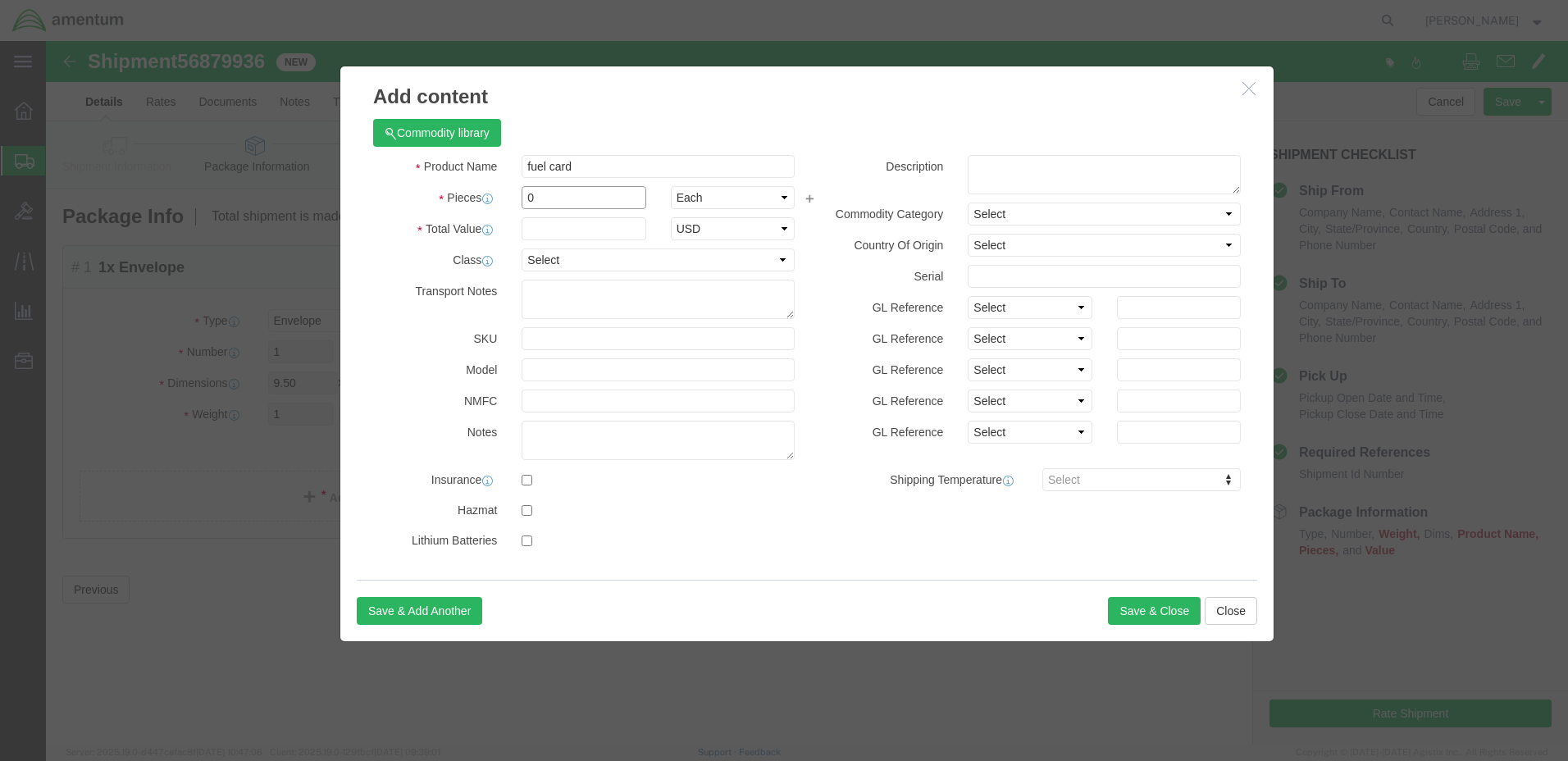
click input "0"
type input "1"
click input "text"
type input "626.69"
click input "fuel card"
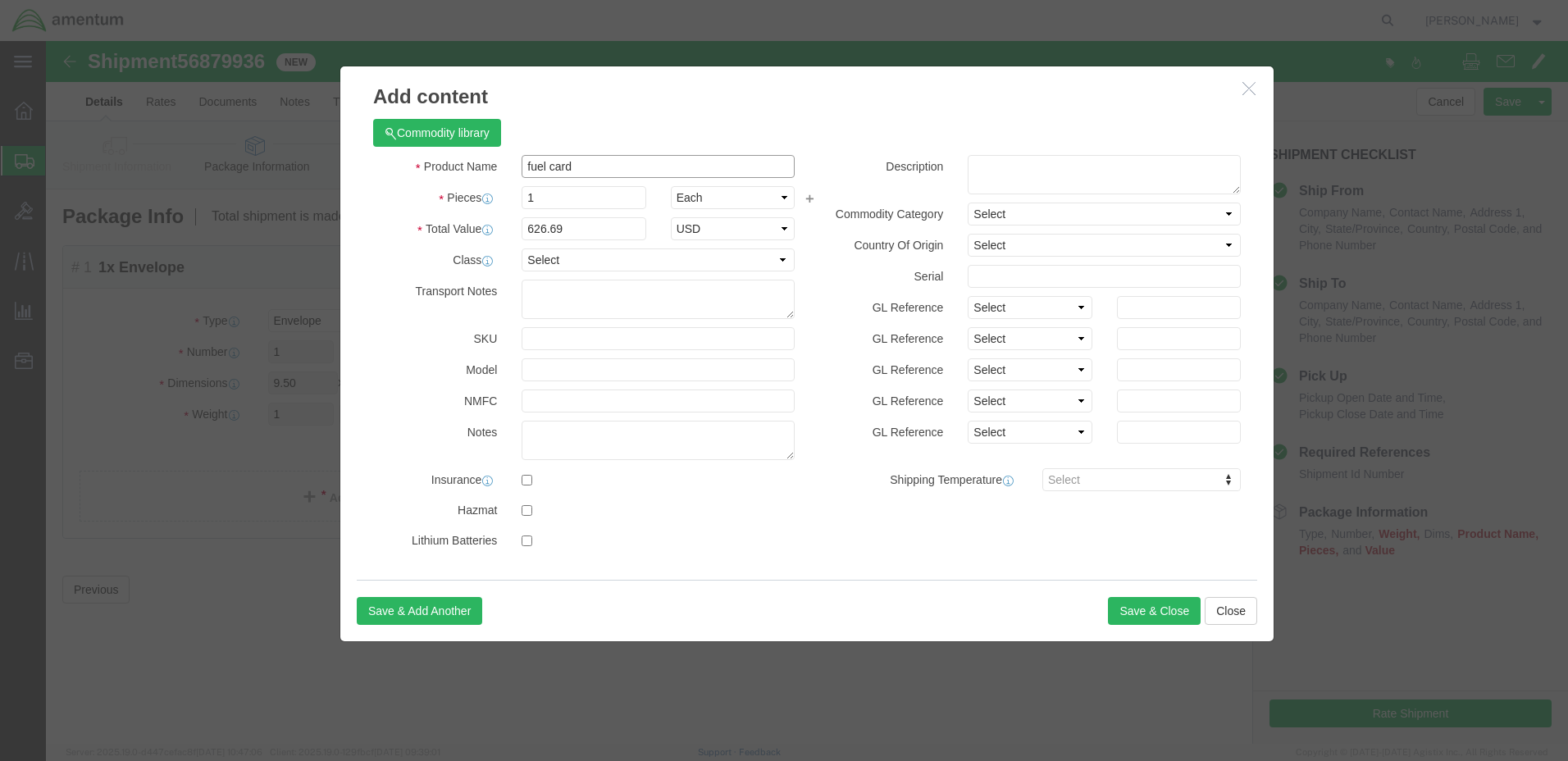
click input "fuel card"
click textarea
paste textarea "fuel card"
type textarea "fuel card"
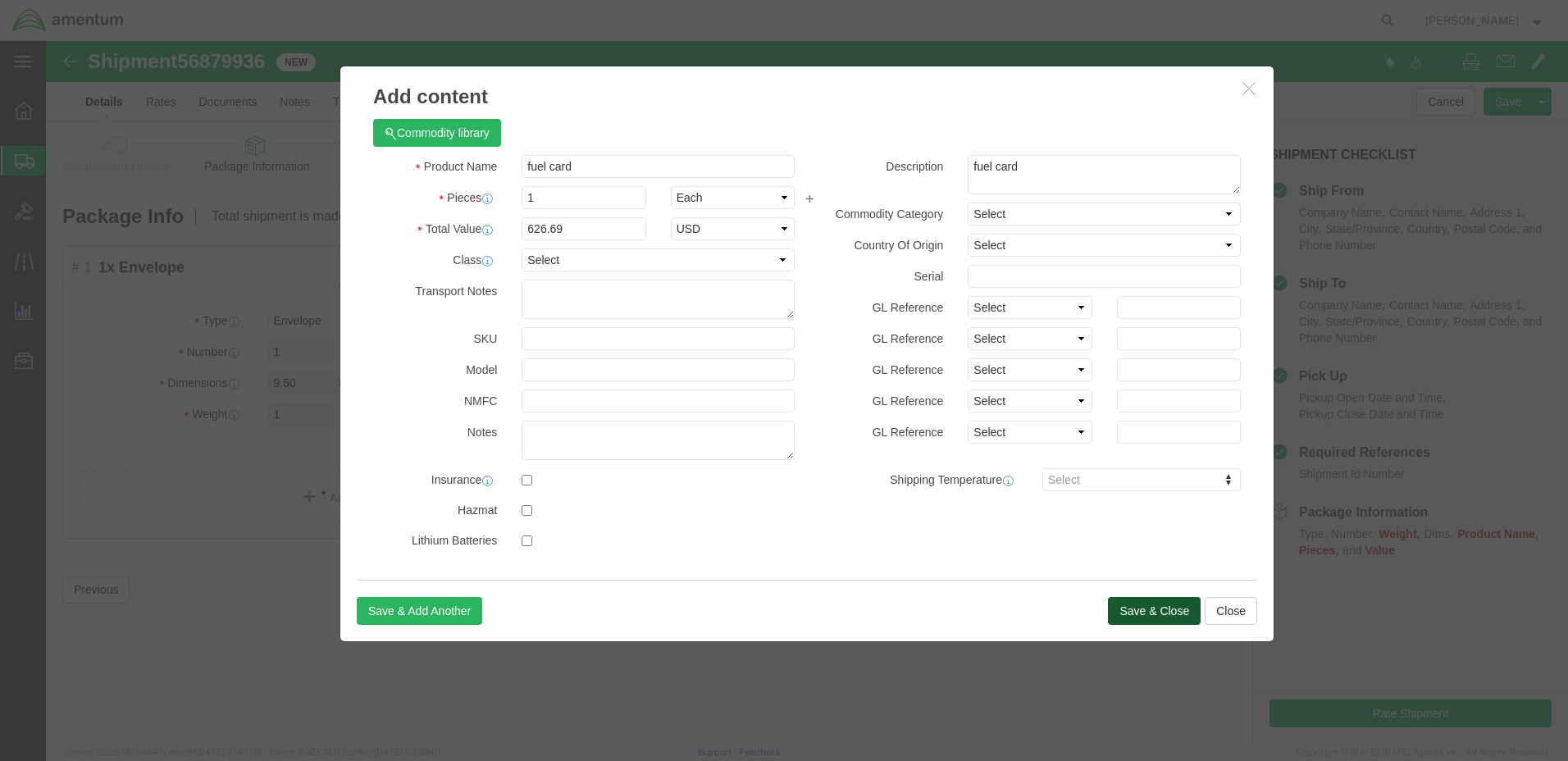
click button "Save & Close"
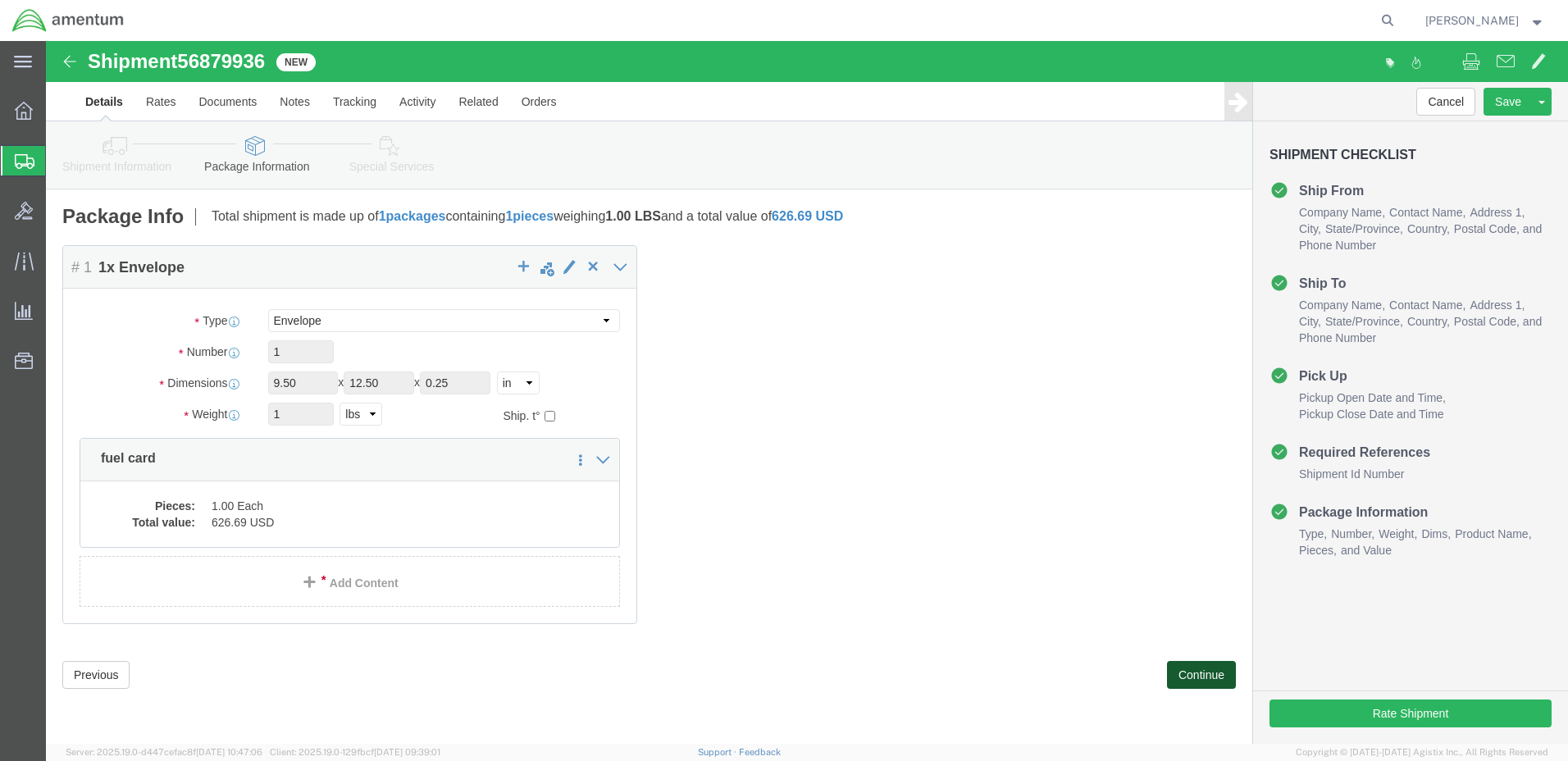
click button "Continue"
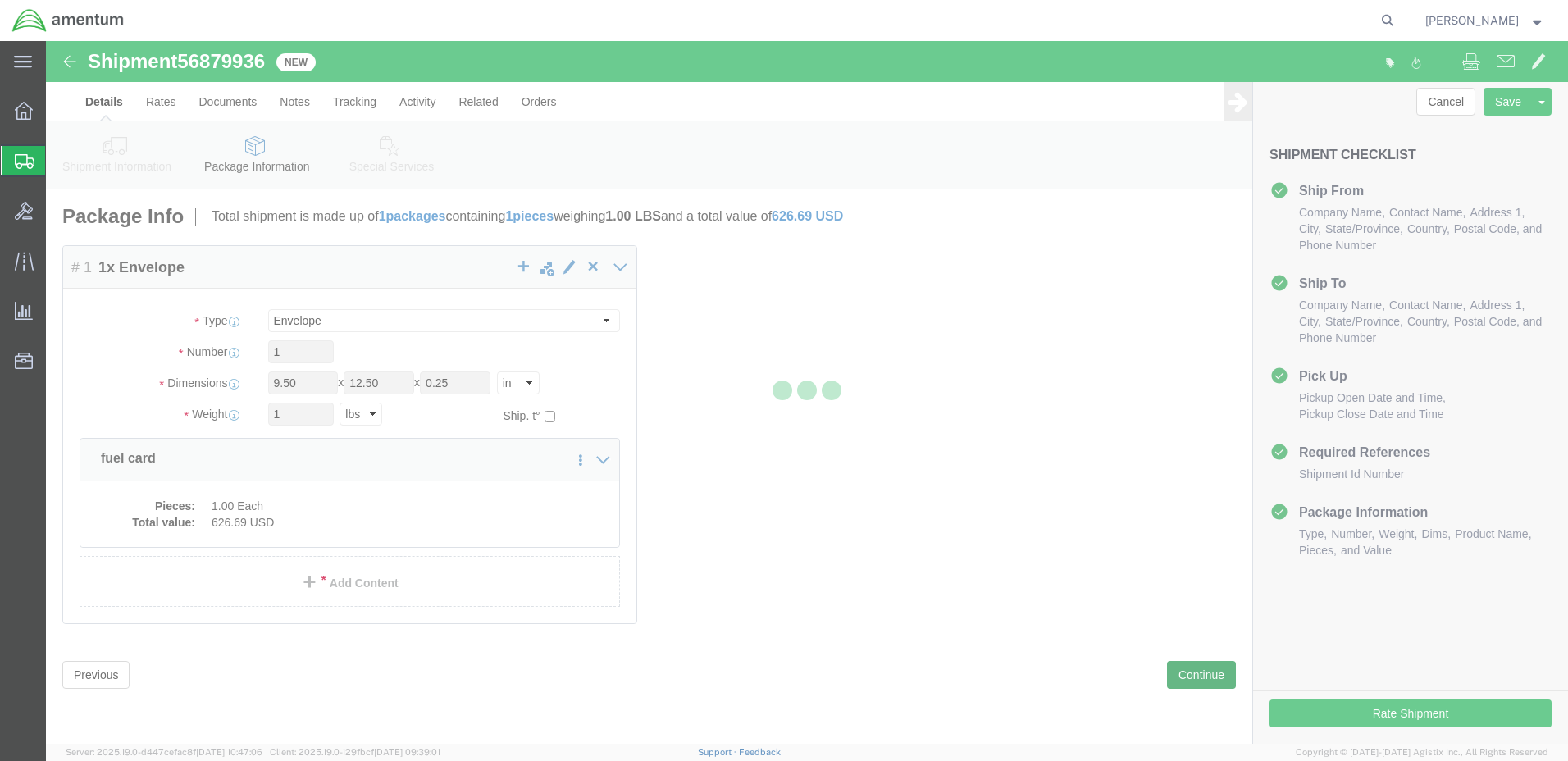
select select
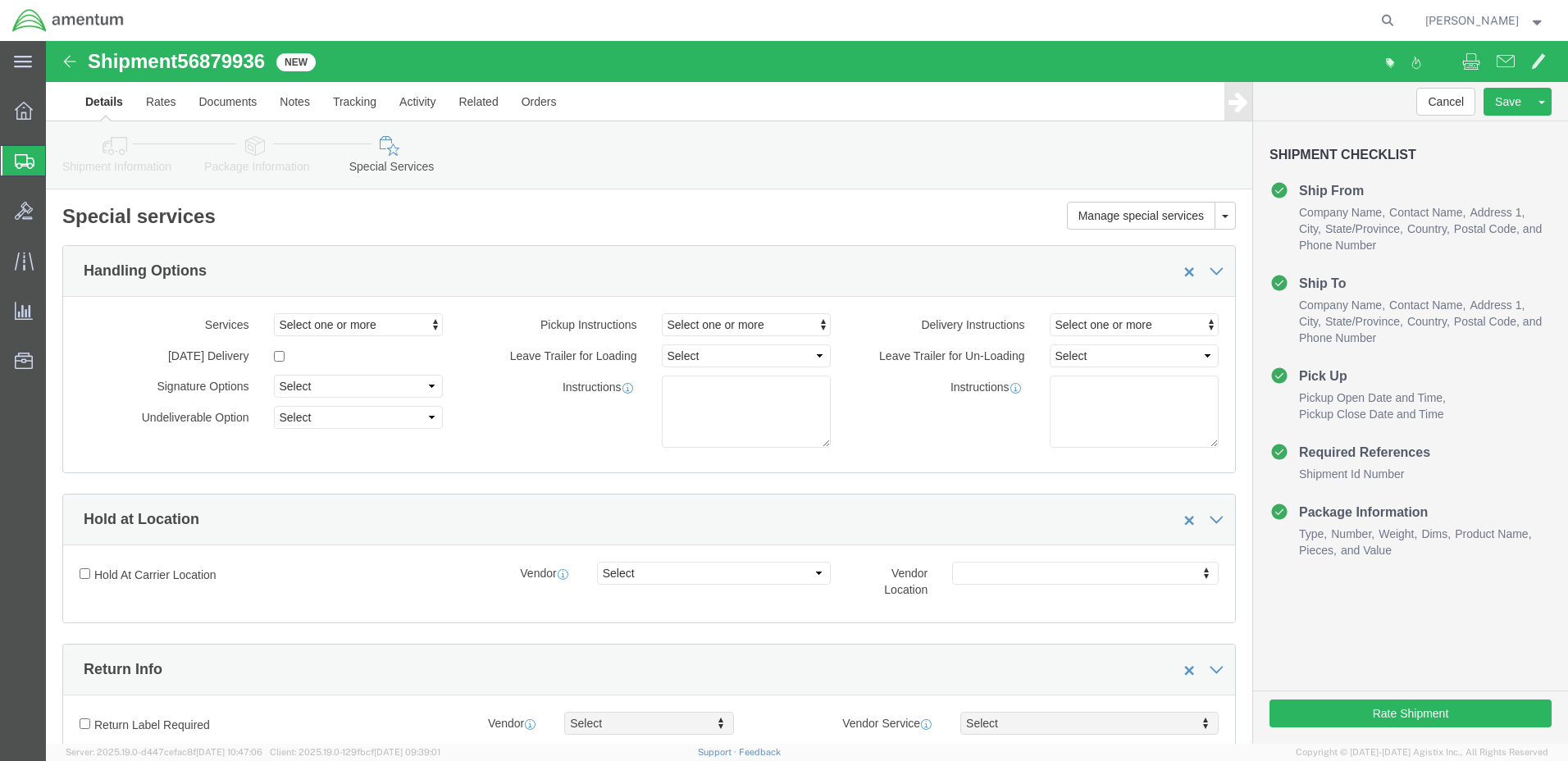
click h4 "Pick Up"
click img
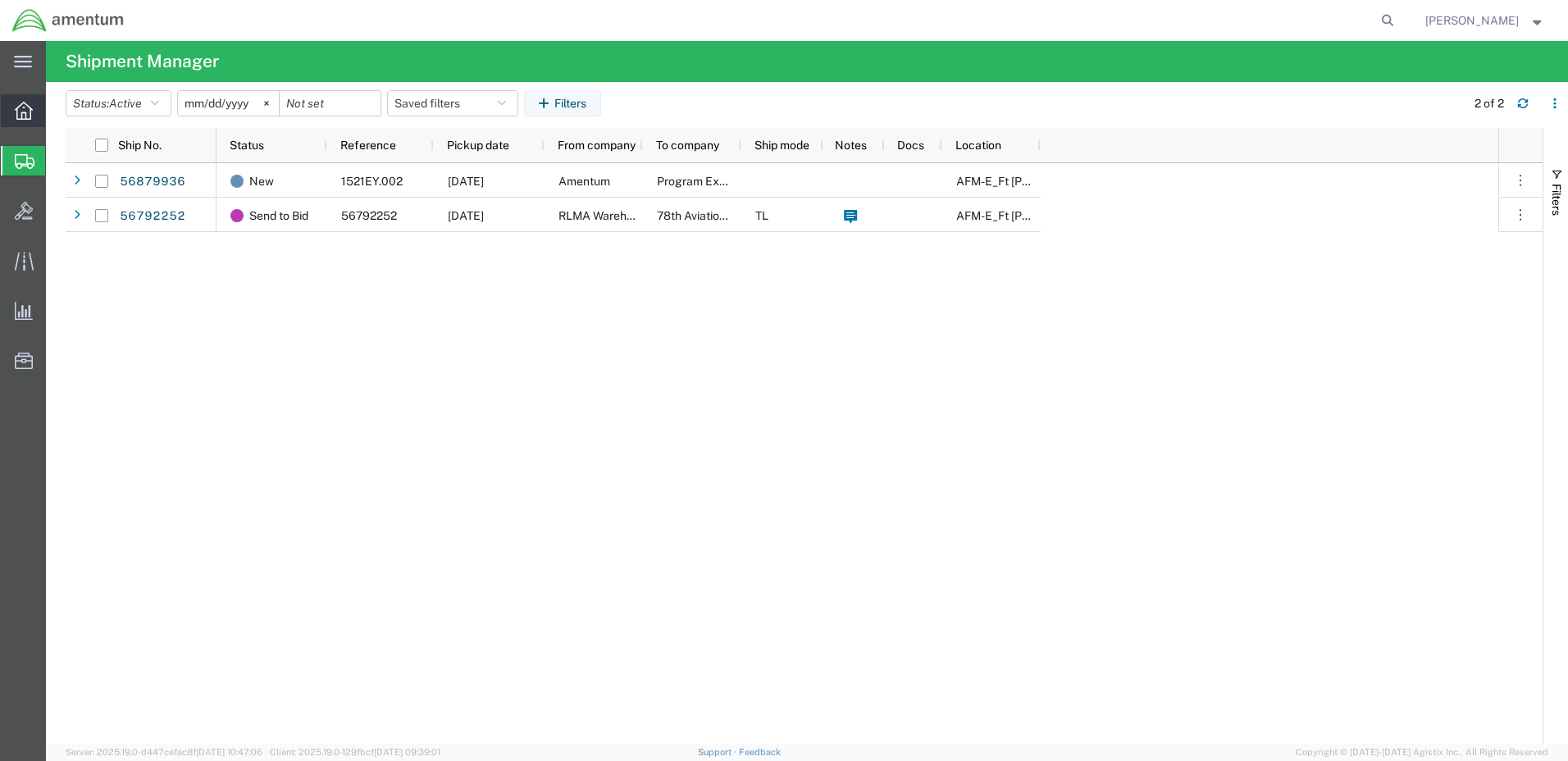
click at [23, 112] on icon at bounding box center [23, 110] width 18 height 18
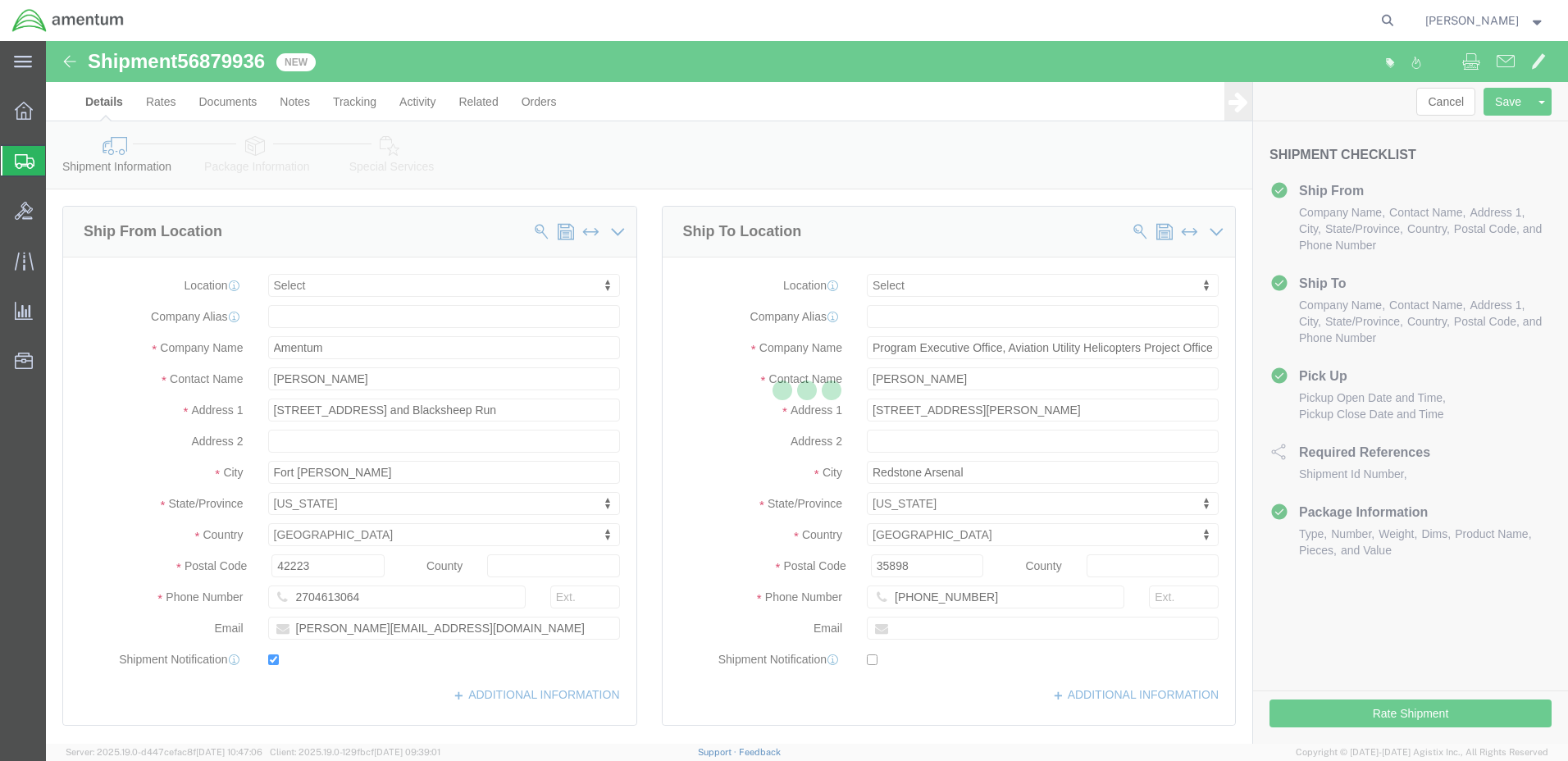
select select
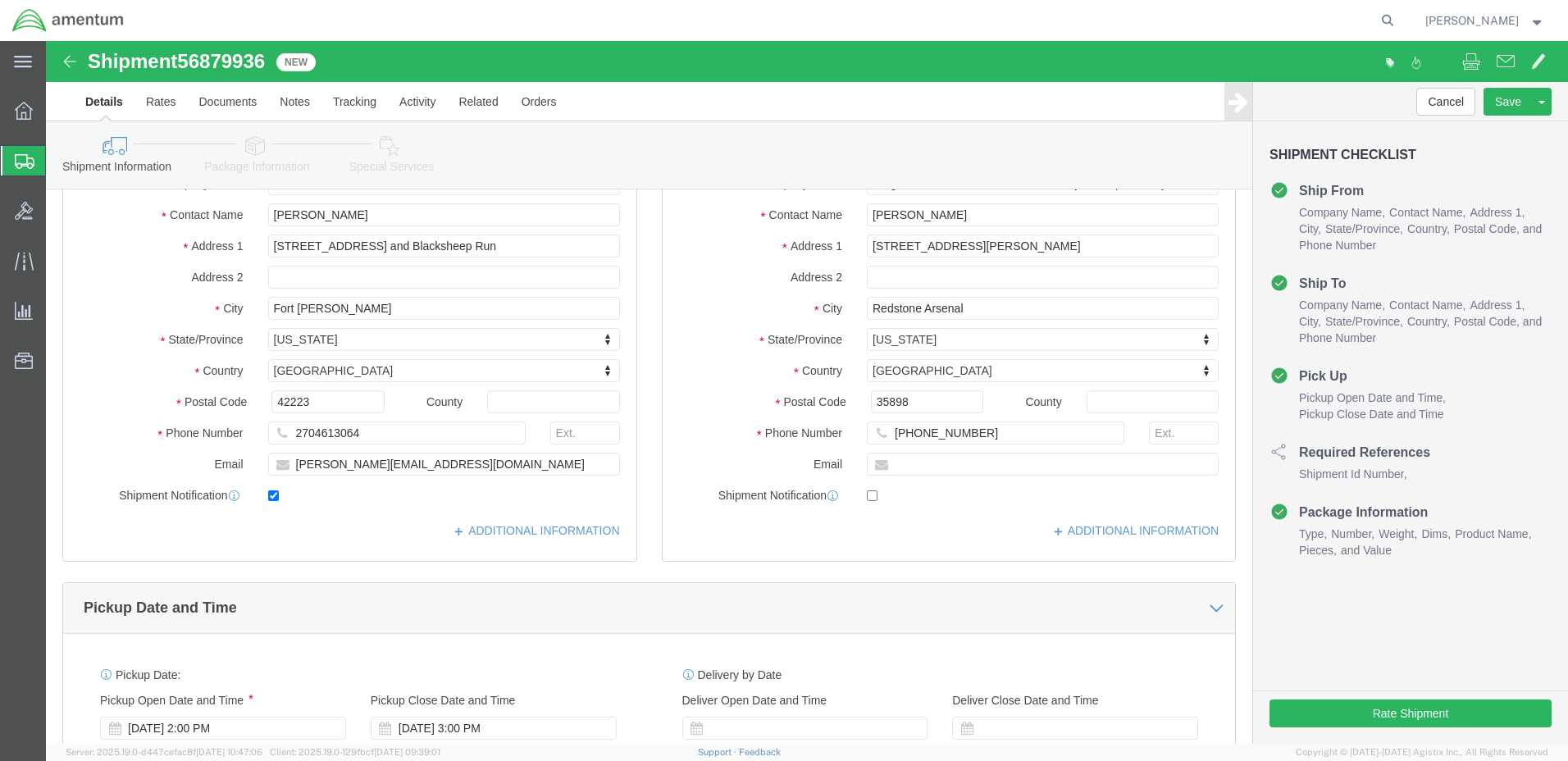
scroll to position [247, 0]
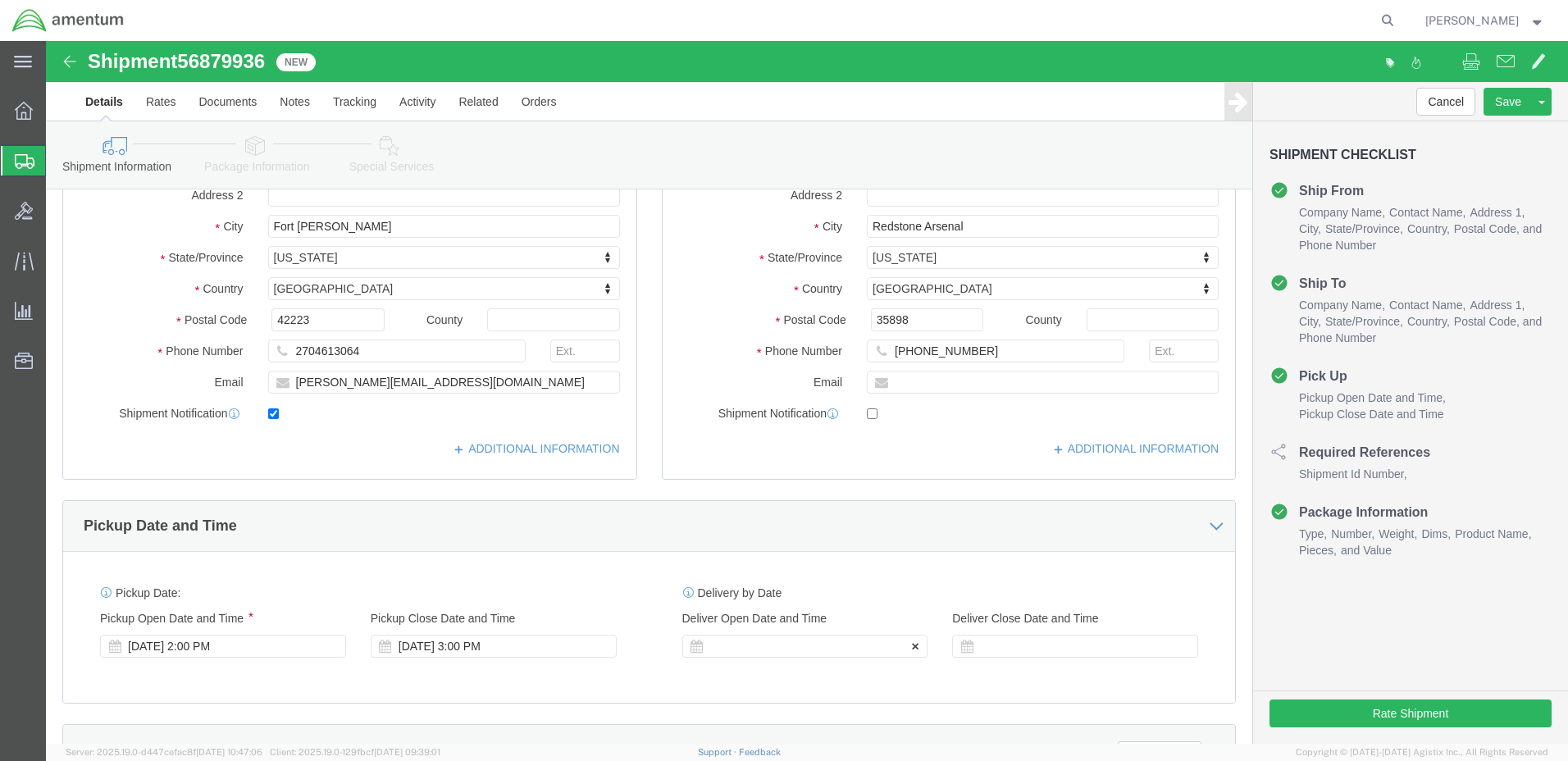
click div
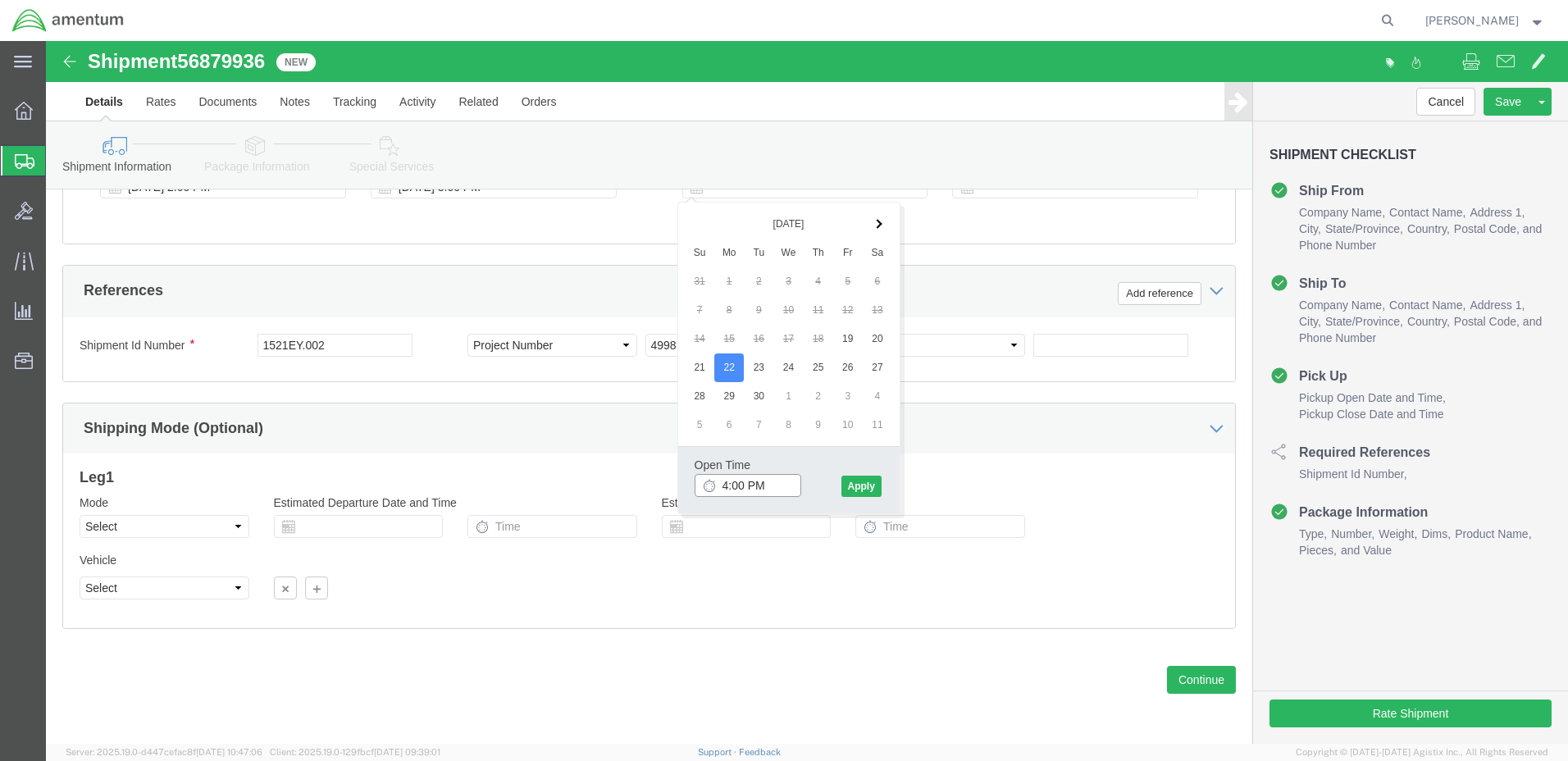
click input "4:00 PM"
type input "9:00 AM"
click button "Apply"
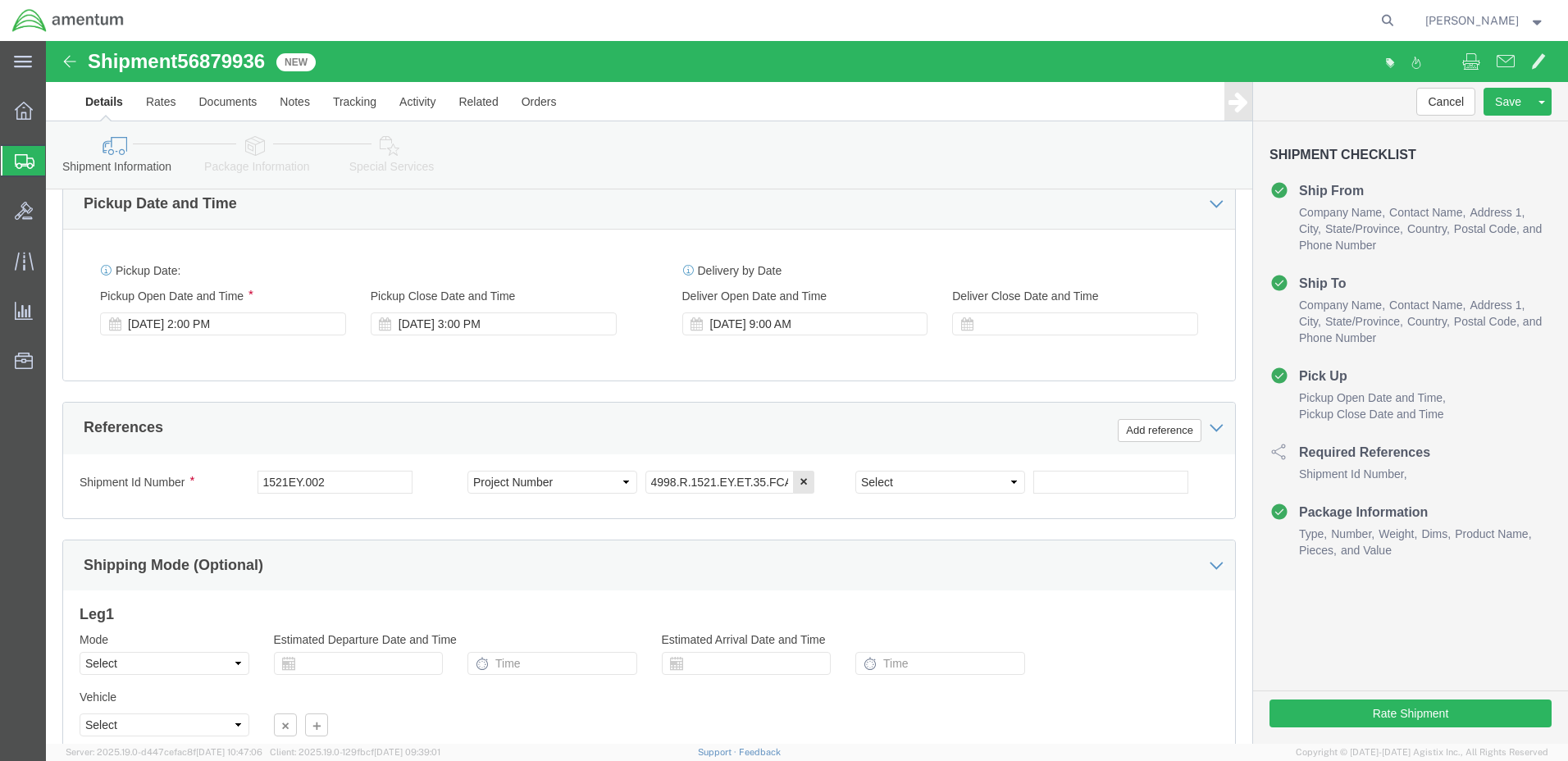
scroll to position [541, 0]
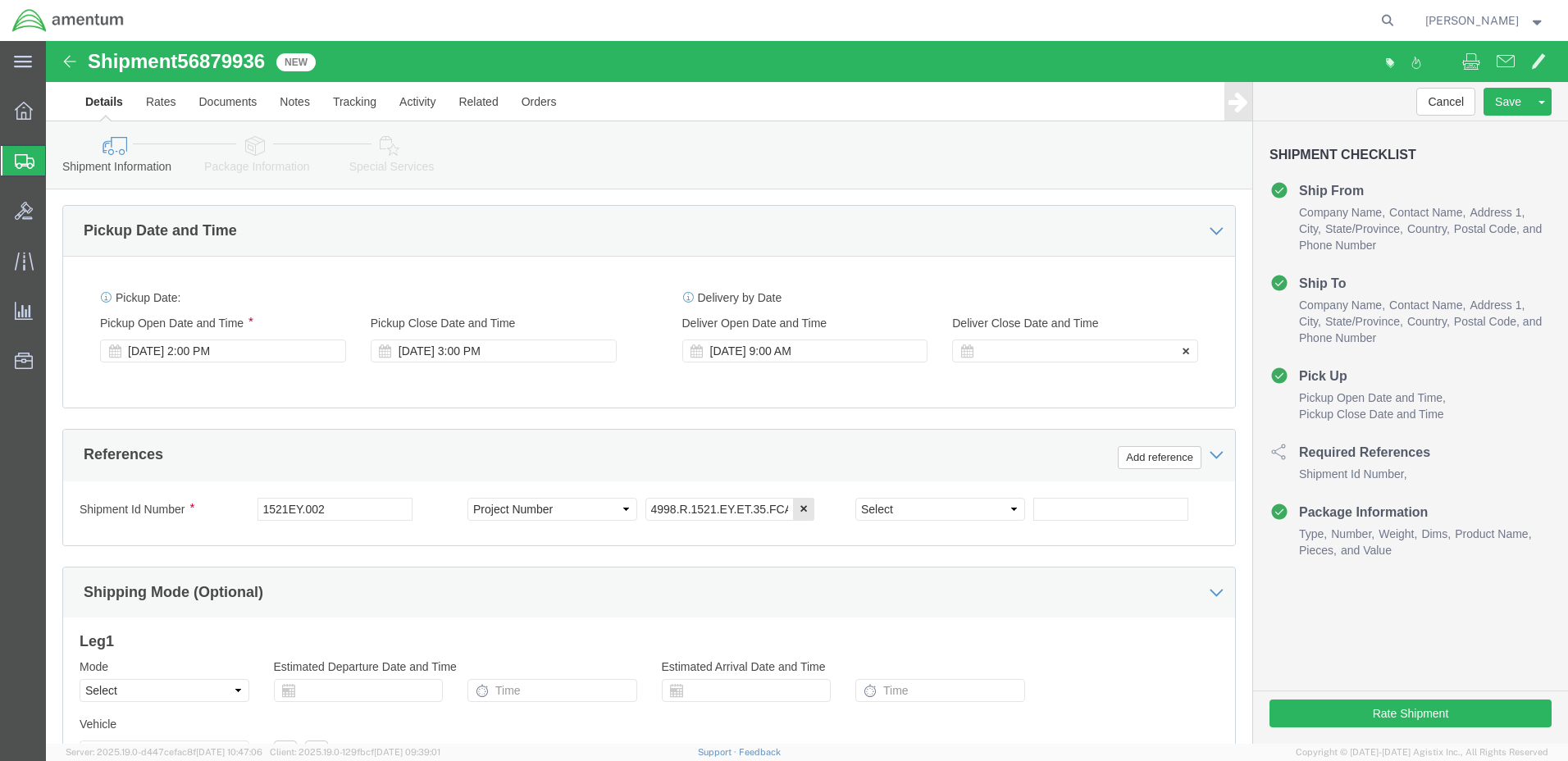
click div
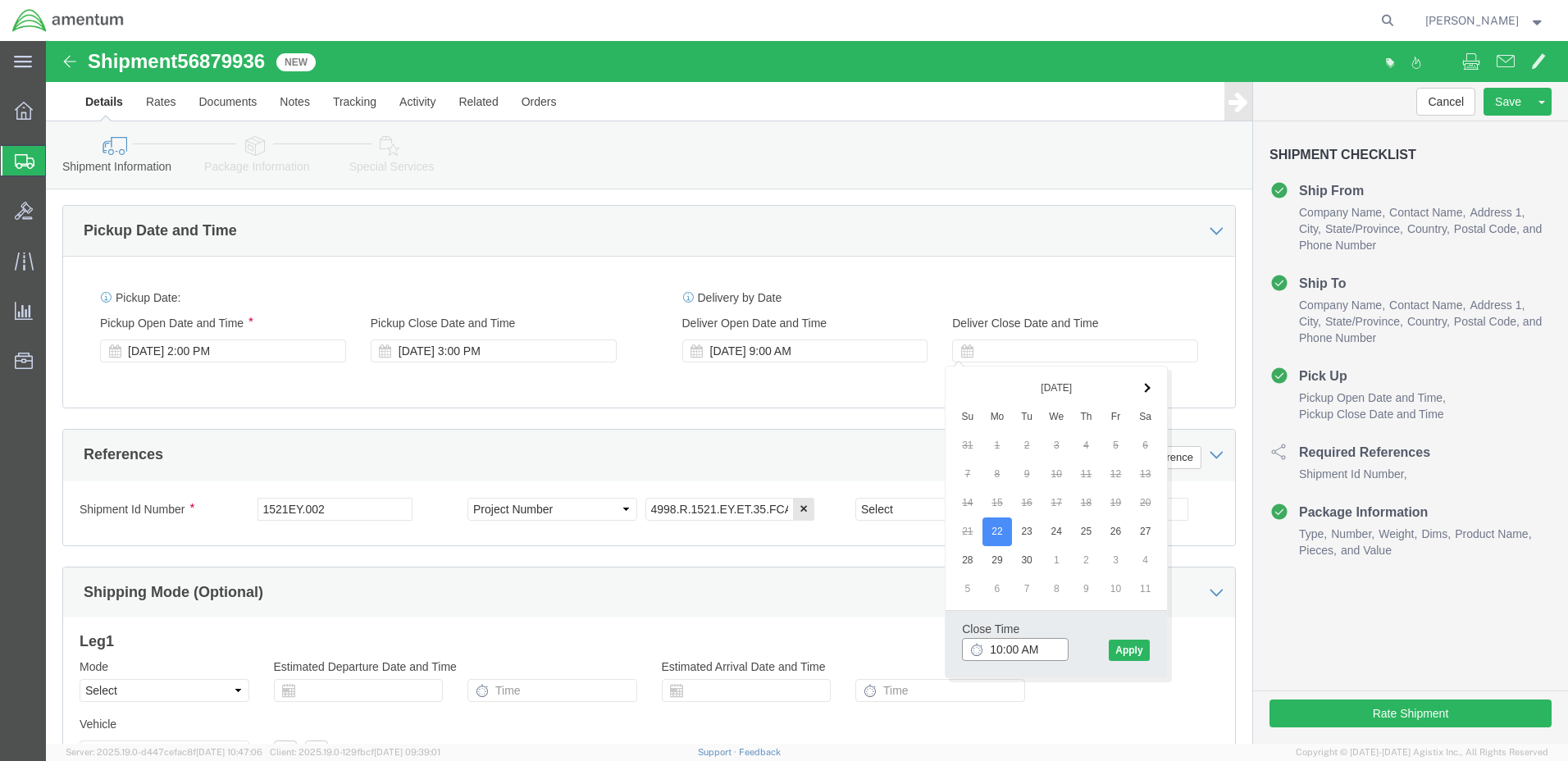
click input "10:00 AM"
type input "3:00 PM"
click button "Apply"
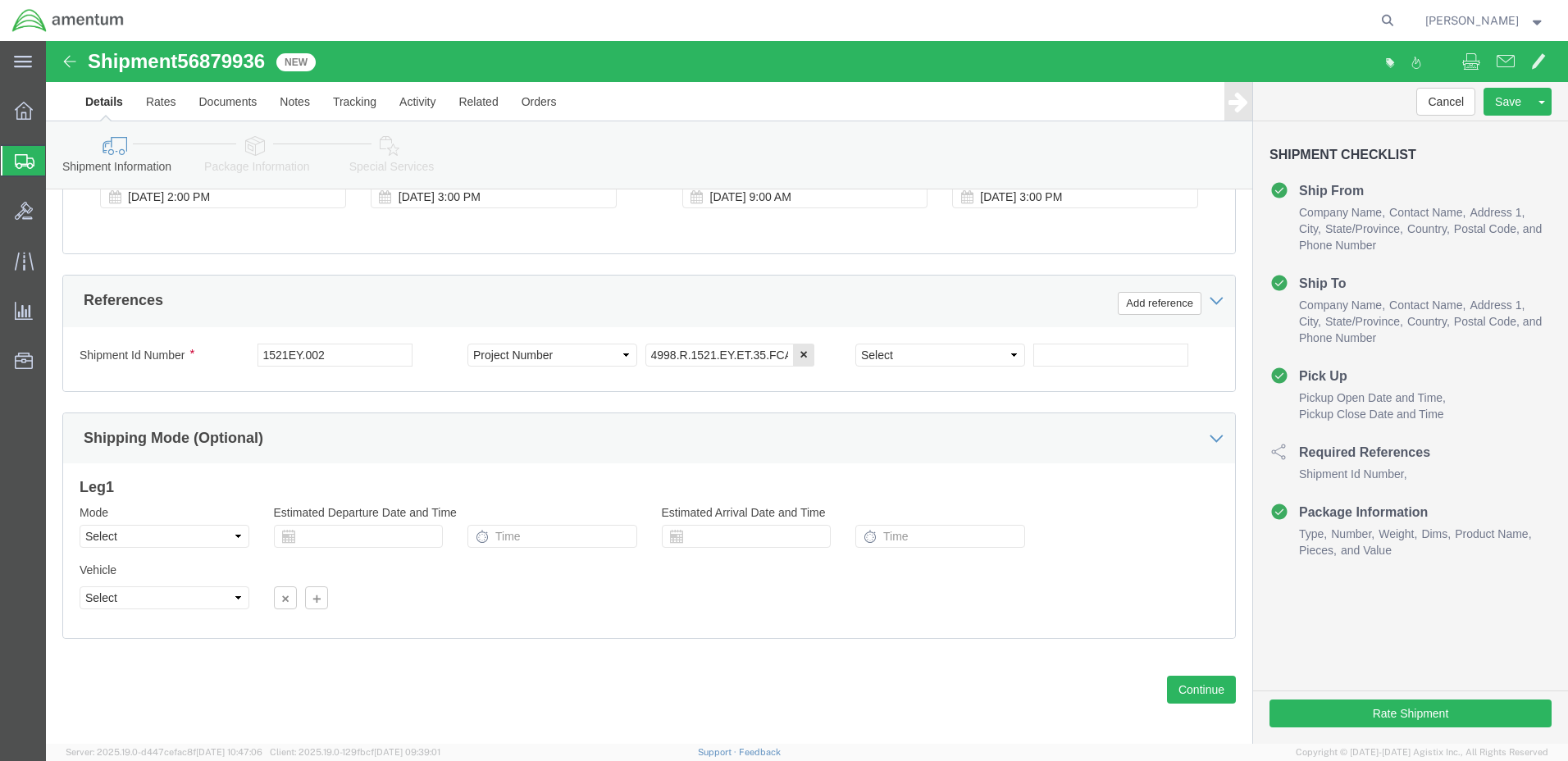
scroll to position [705, 0]
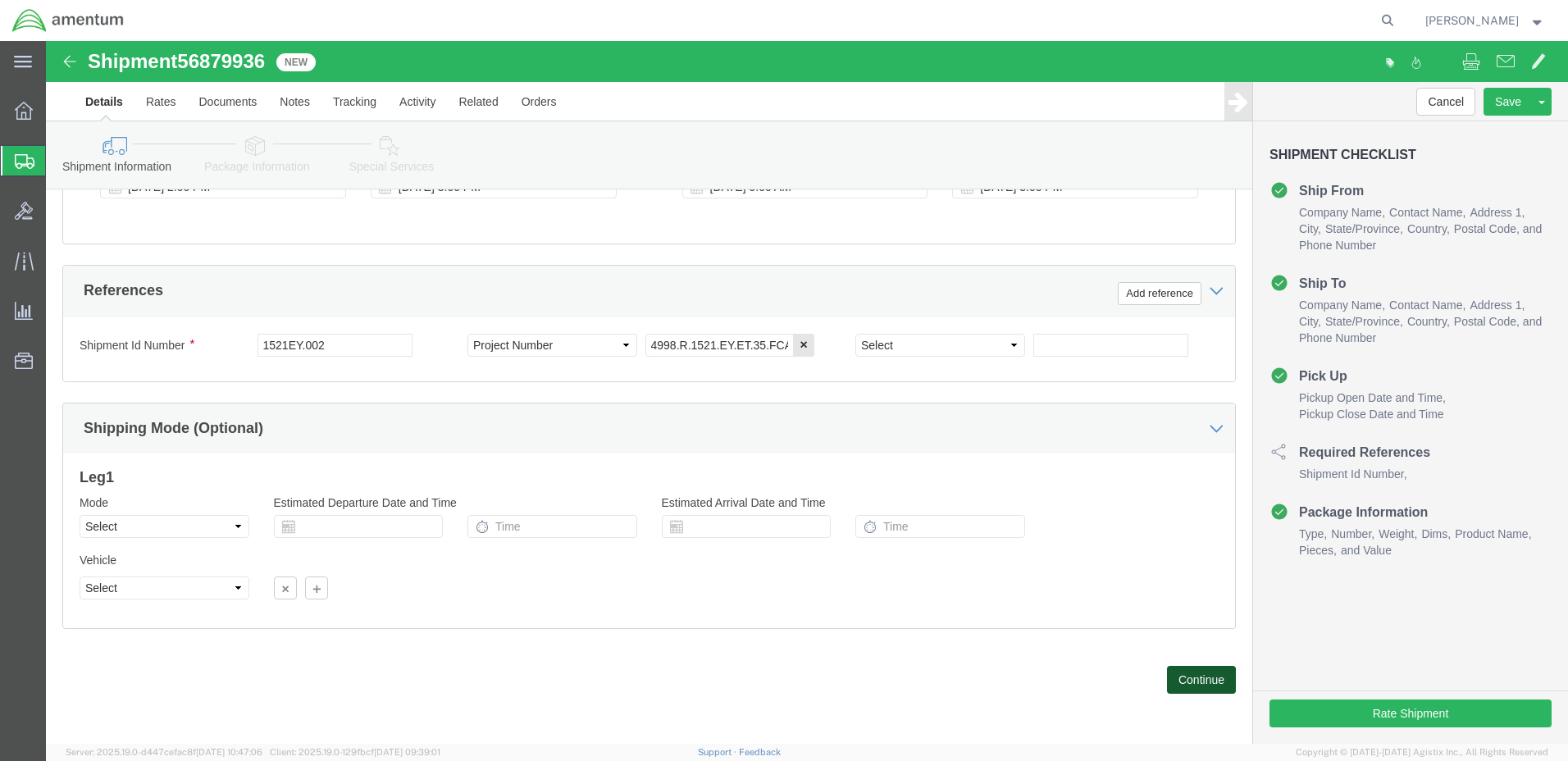
click button "Continue"
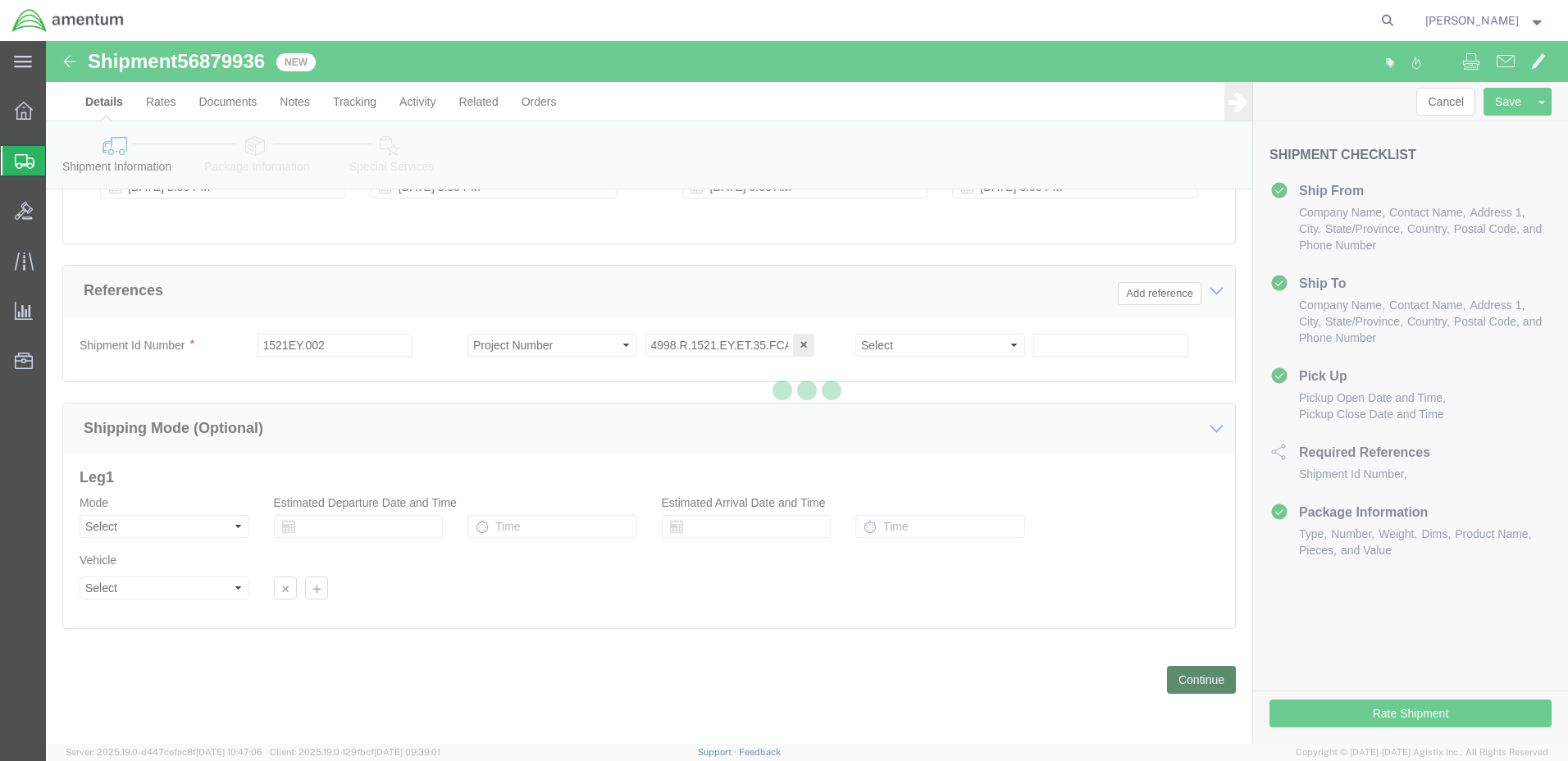
scroll to position [0, 0]
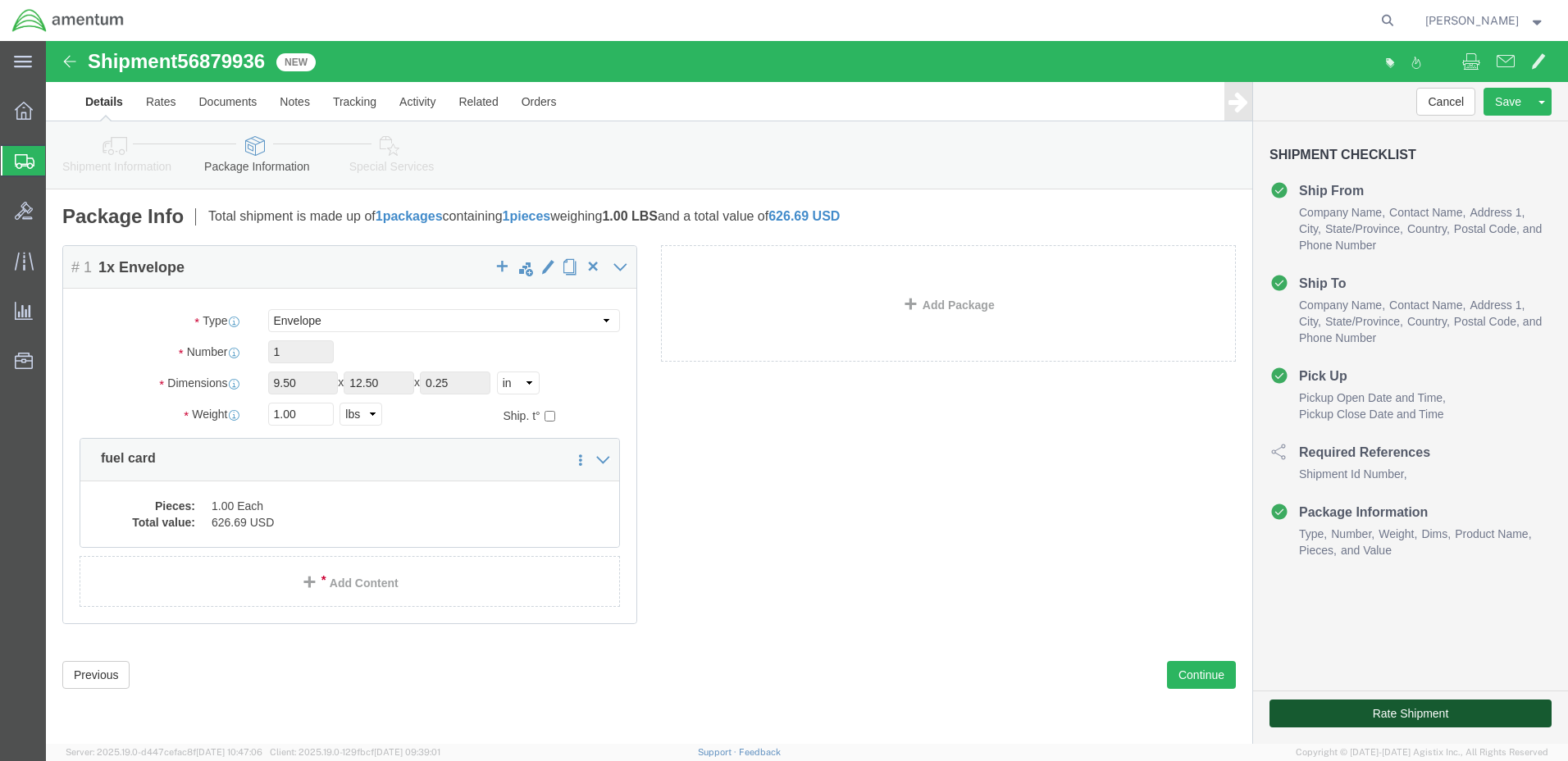
click button "Rate Shipment"
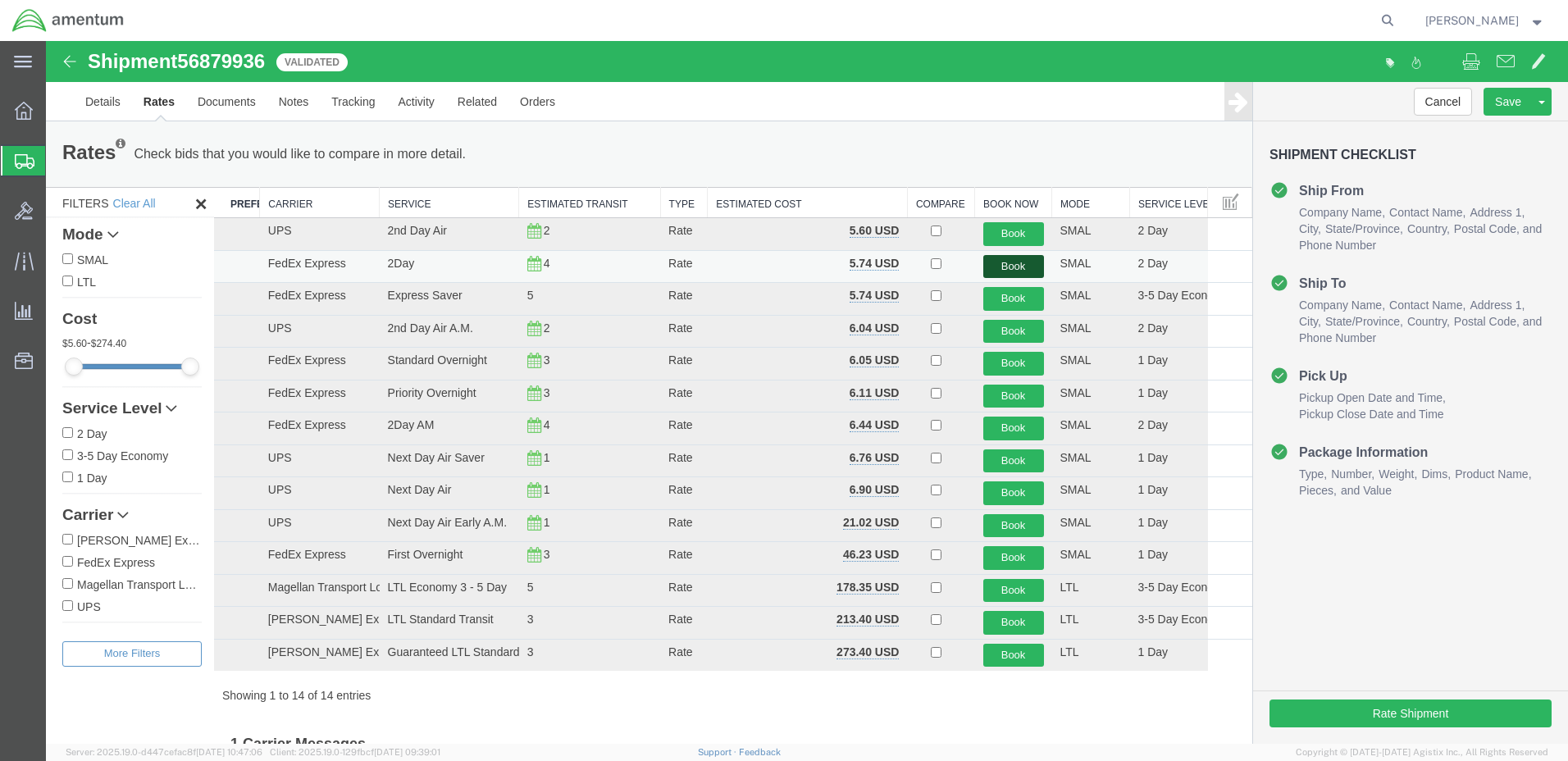
click at [993, 264] on button "Book" at bounding box center [1013, 267] width 61 height 24
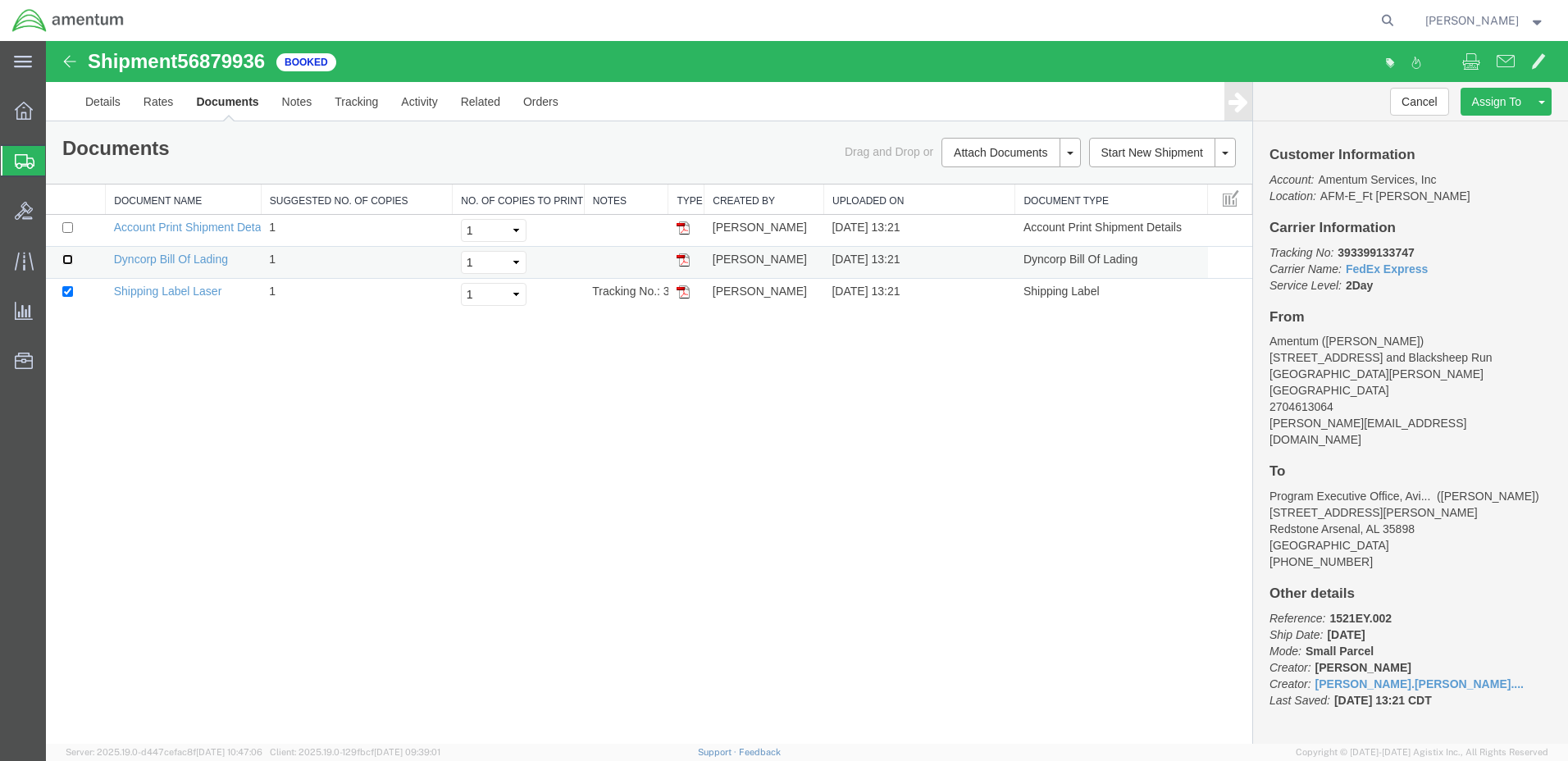
click at [67, 259] on input "checkbox" at bounding box center [68, 259] width 10 height 10
checkbox input "true"
click at [65, 228] on input "checkbox" at bounding box center [68, 228] width 10 height 10
checkbox input "true"
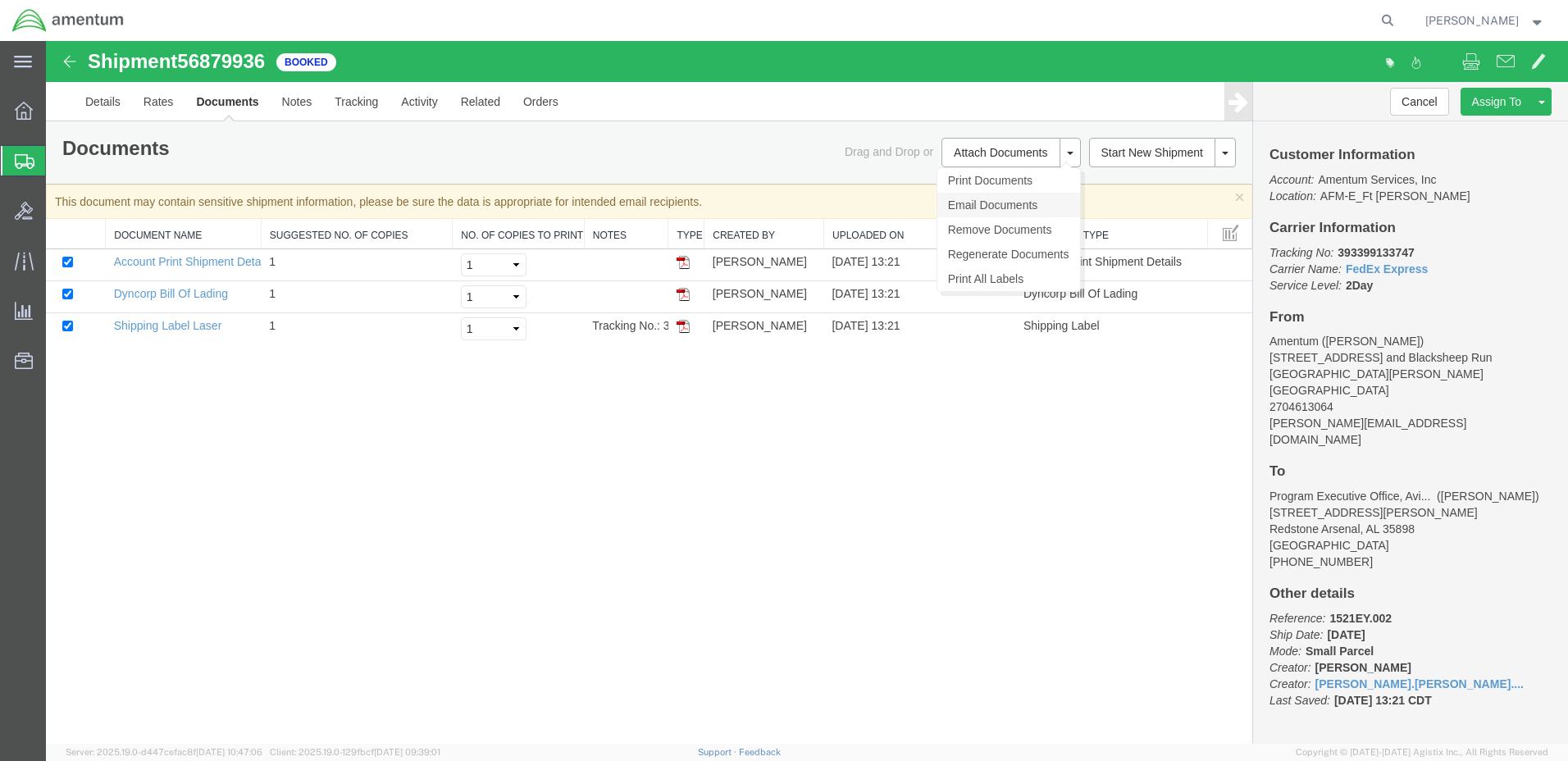
click at [1024, 201] on link "Email Documents" at bounding box center [1009, 204] width 143 height 25
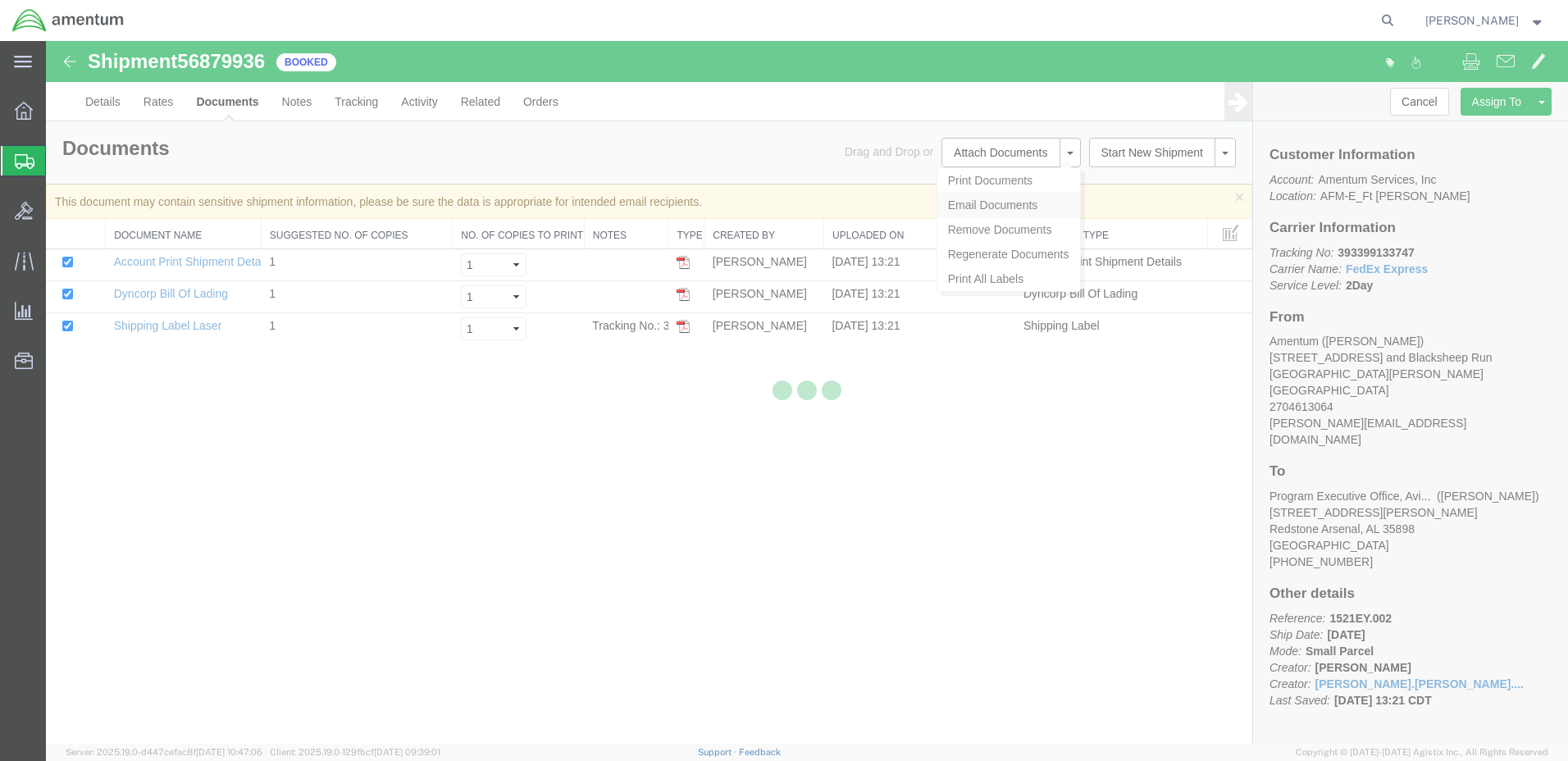
checkbox input "true"
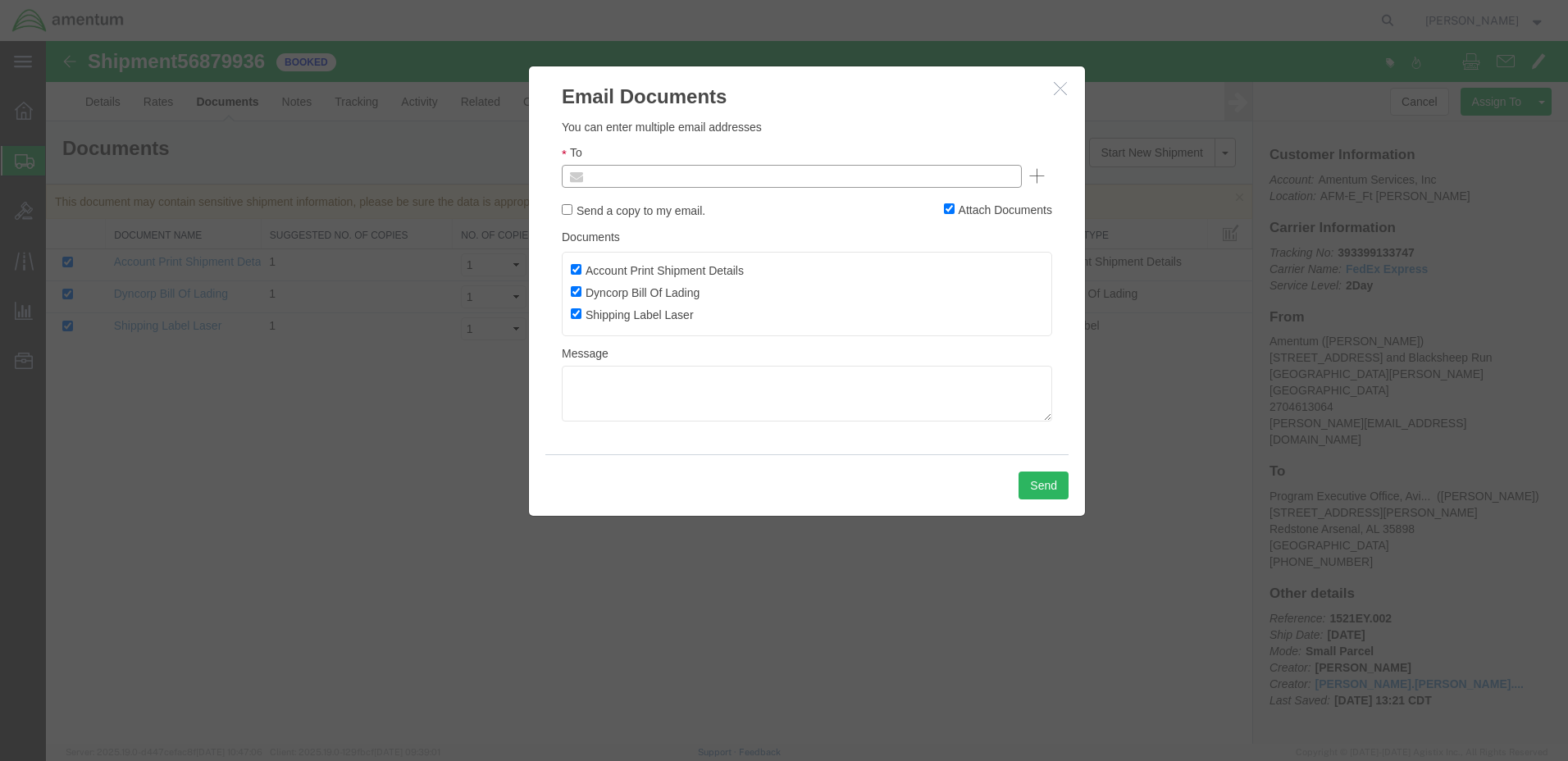
click at [613, 176] on input "text" at bounding box center [680, 176] width 191 height 21
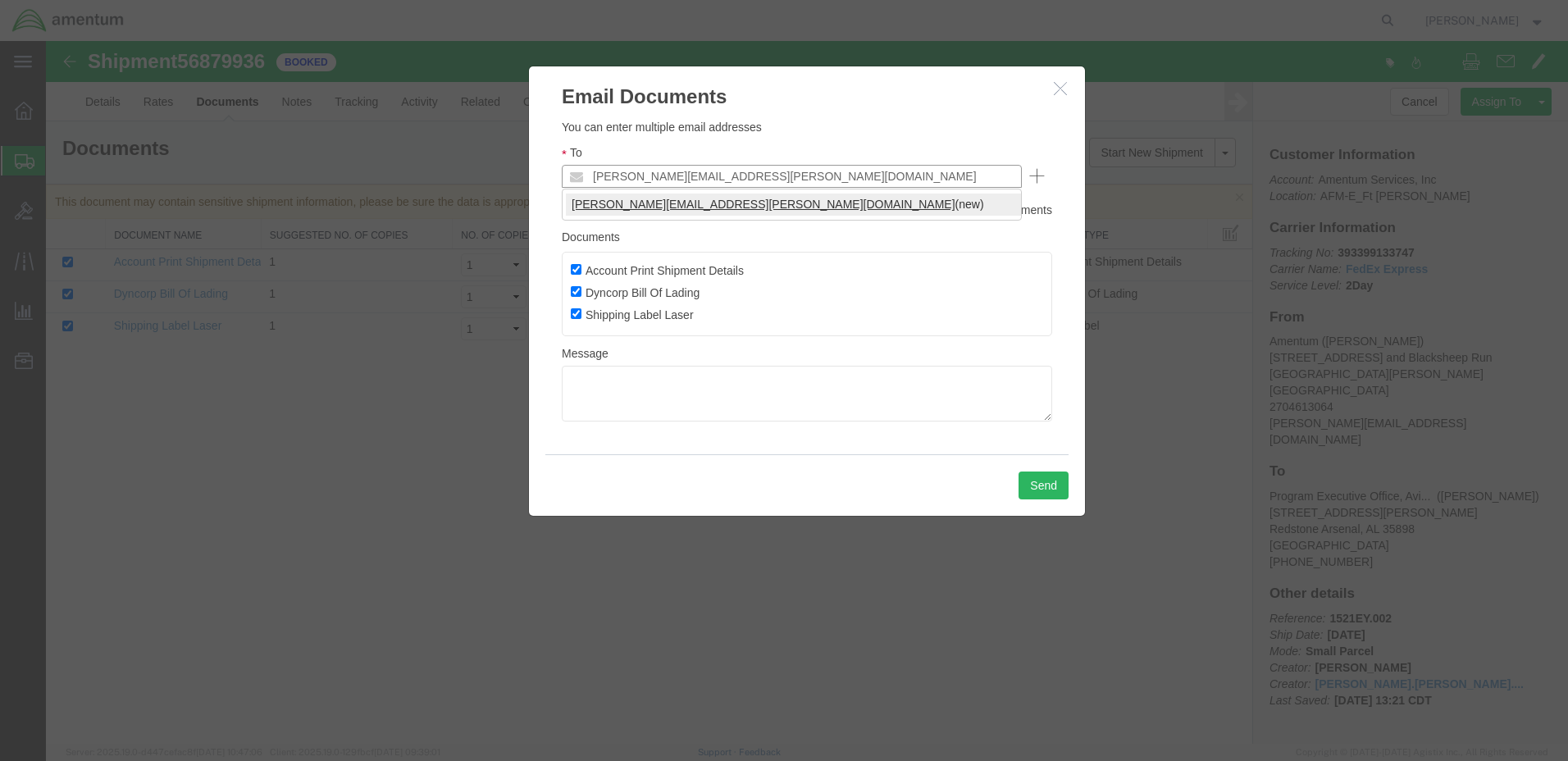
type input "[PERSON_NAME][EMAIL_ADDRESS][PERSON_NAME][DOMAIN_NAME]"
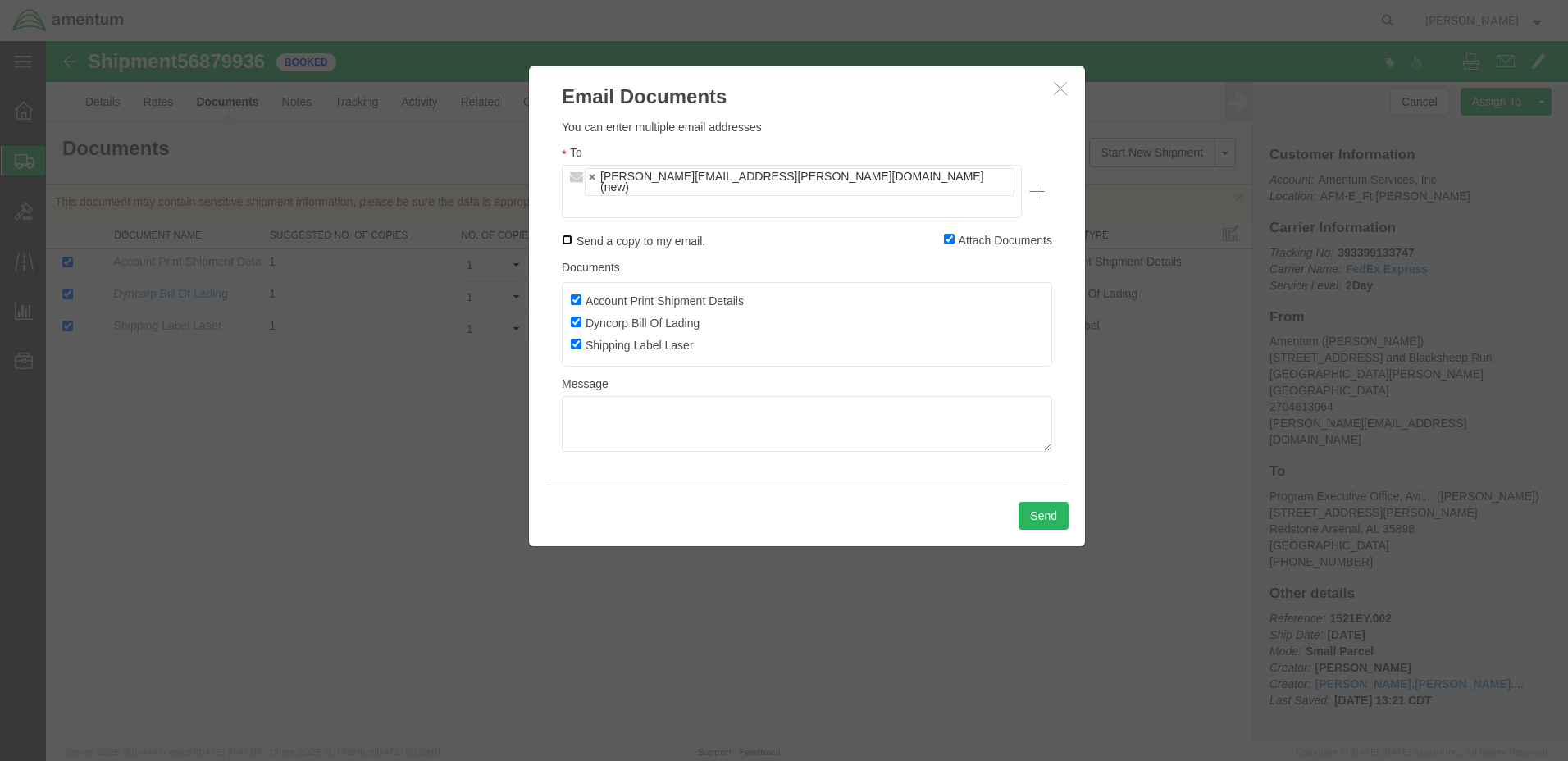
click at [568, 234] on input "Send a copy to my email." at bounding box center [567, 240] width 10 height 10
checkbox input "true"
click at [1047, 502] on button "Send" at bounding box center [1043, 515] width 50 height 27
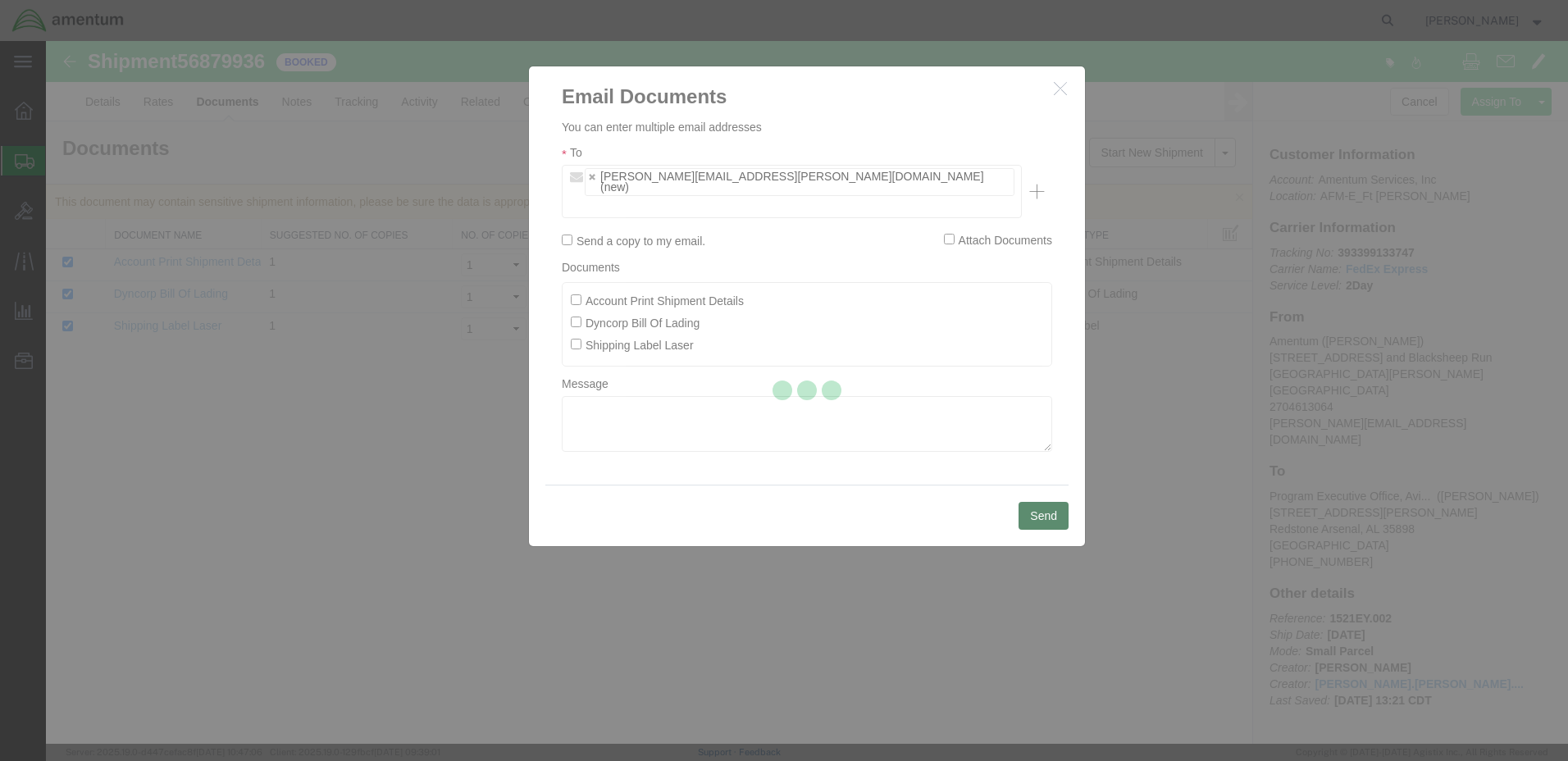
checkbox input "false"
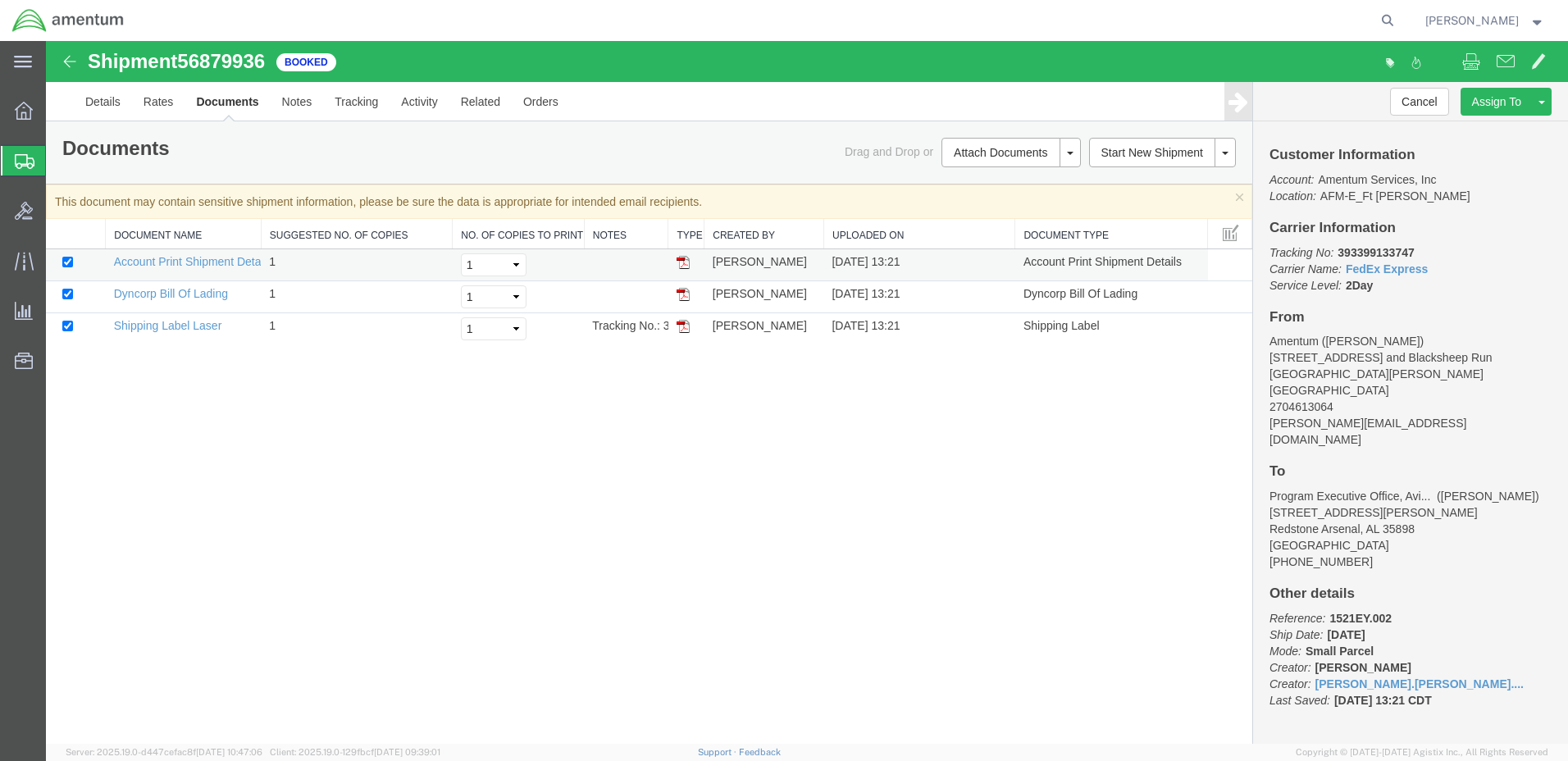
click at [684, 259] on img at bounding box center [683, 262] width 13 height 13
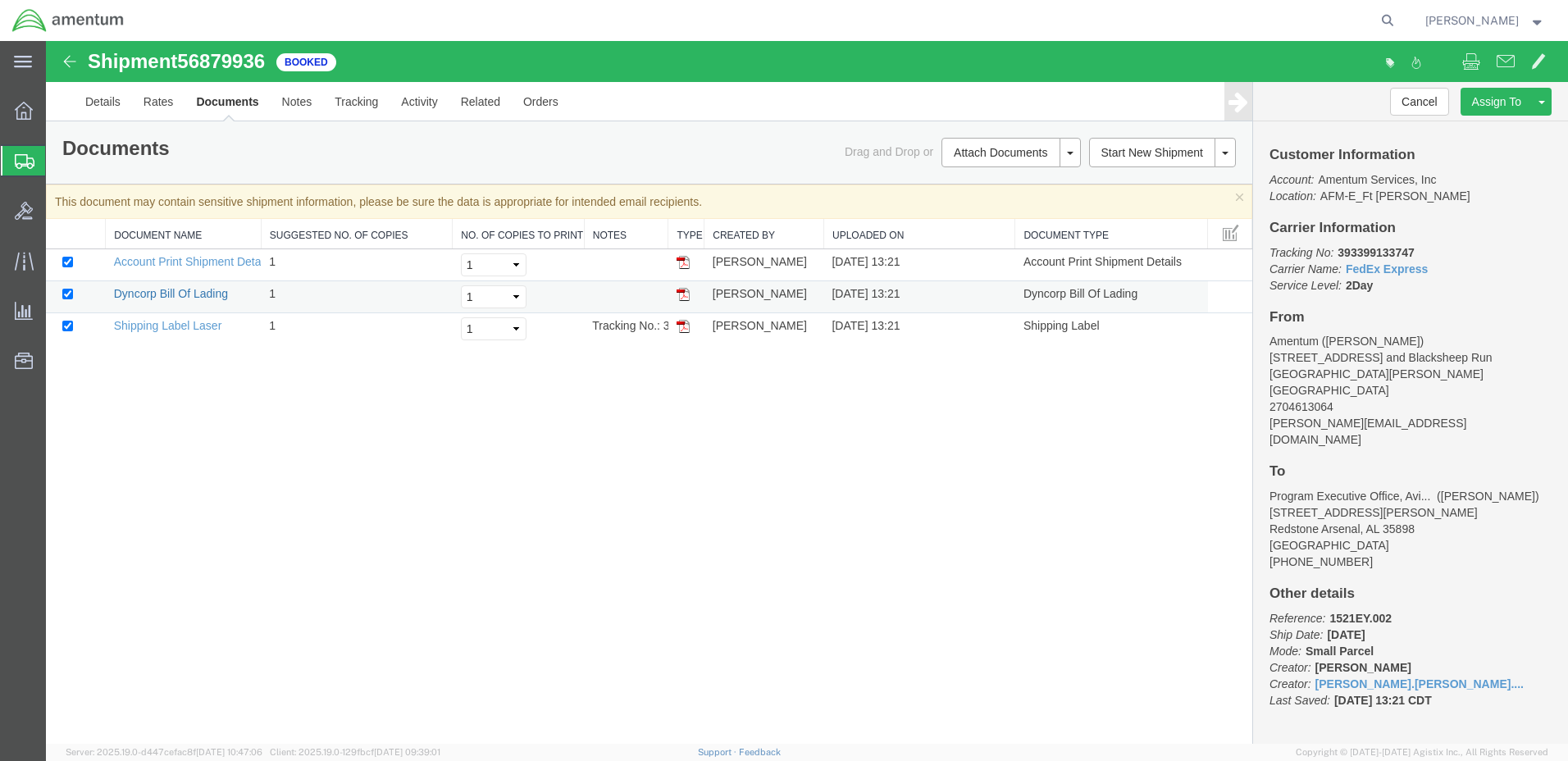
click at [204, 297] on link "Dyncorp Bill Of Lading" at bounding box center [171, 293] width 114 height 13
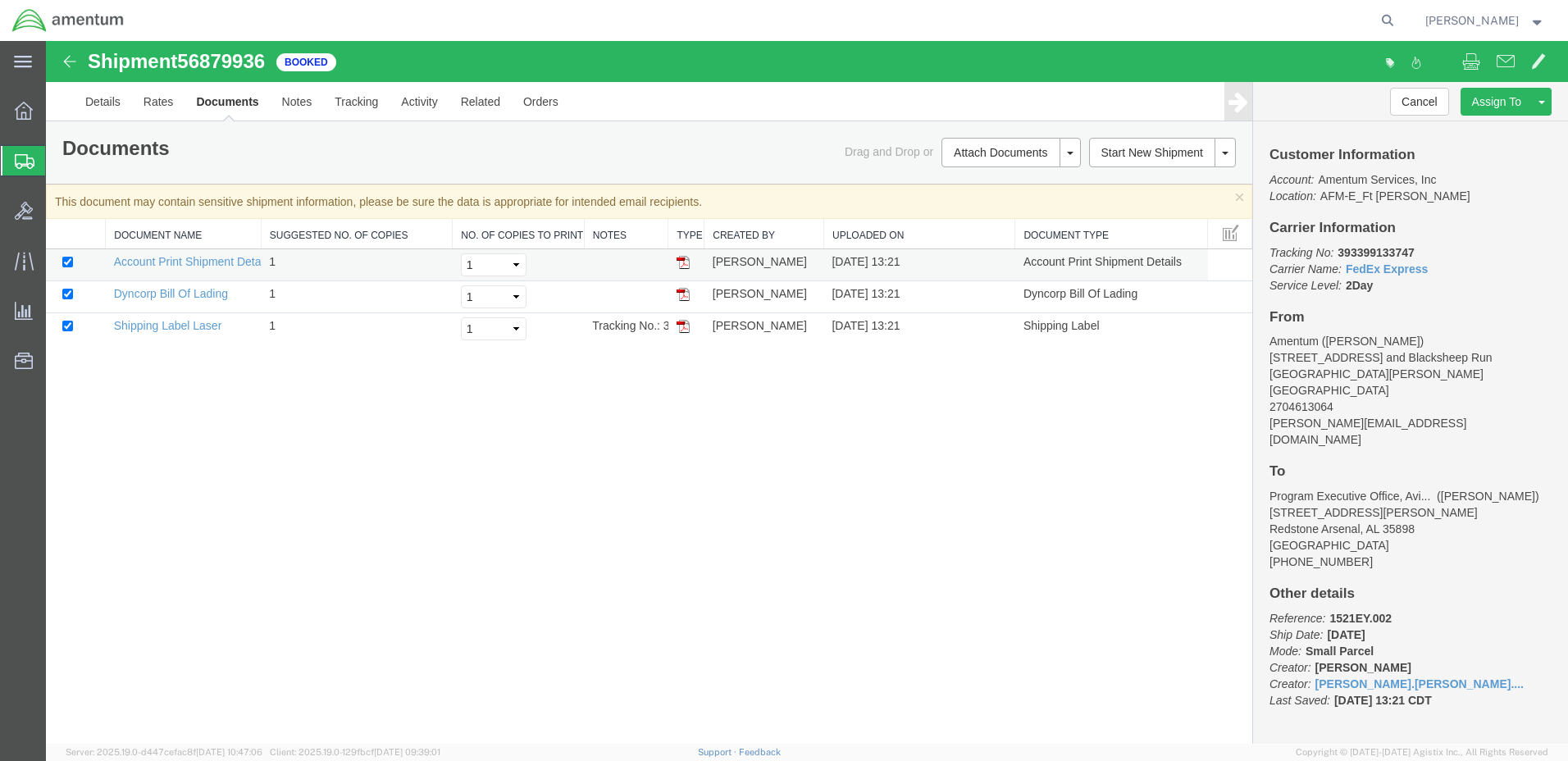
click at [686, 263] on img at bounding box center [683, 262] width 13 height 13
click at [684, 326] on img at bounding box center [683, 326] width 13 height 13
